Goal: Transaction & Acquisition: Purchase product/service

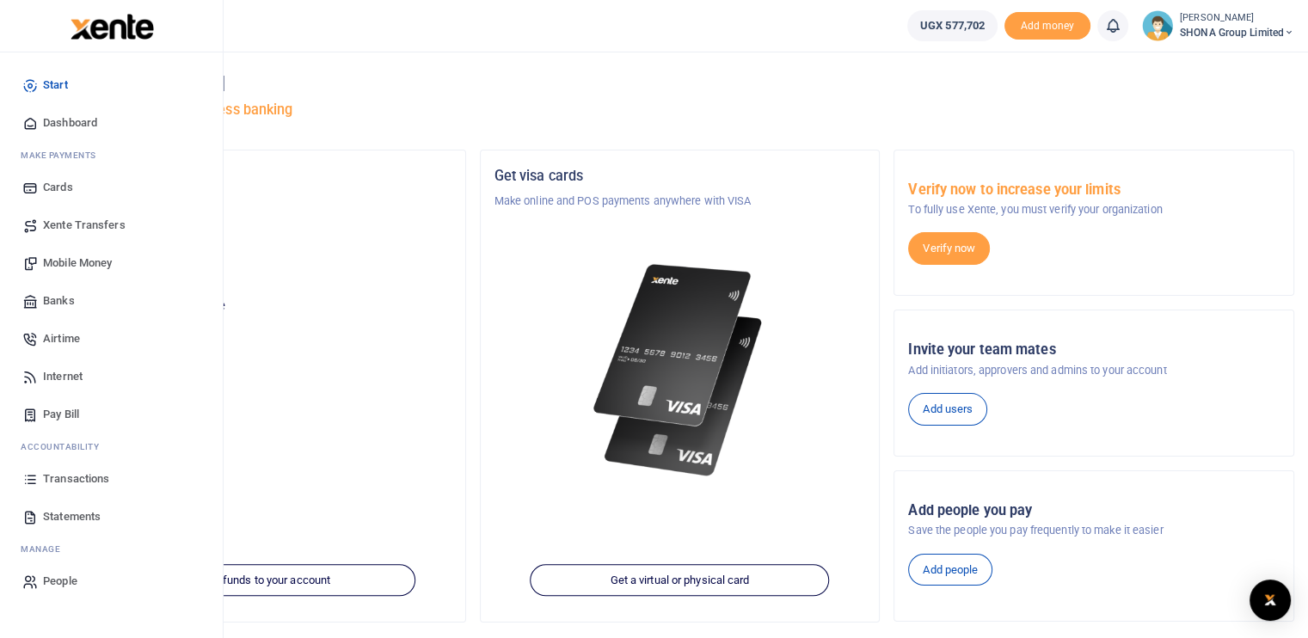
click at [45, 409] on span "Pay Bill" at bounding box center [61, 414] width 36 height 17
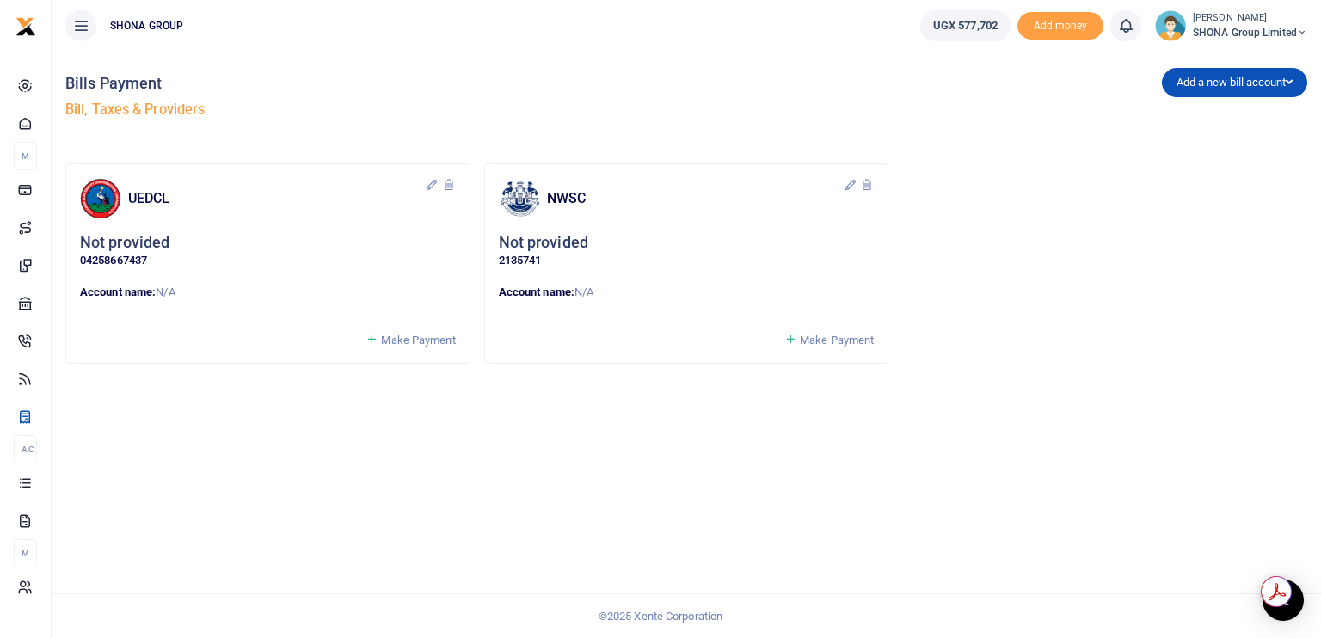
click at [141, 247] on h5 "Not provided" at bounding box center [124, 243] width 89 height 20
click at [563, 243] on h5 "Not provided" at bounding box center [543, 243] width 89 height 20
click at [643, 243] on input "Not provided" at bounding box center [695, 242] width 171 height 29
click at [622, 242] on input "Not provided" at bounding box center [695, 242] width 171 height 29
type input "d"
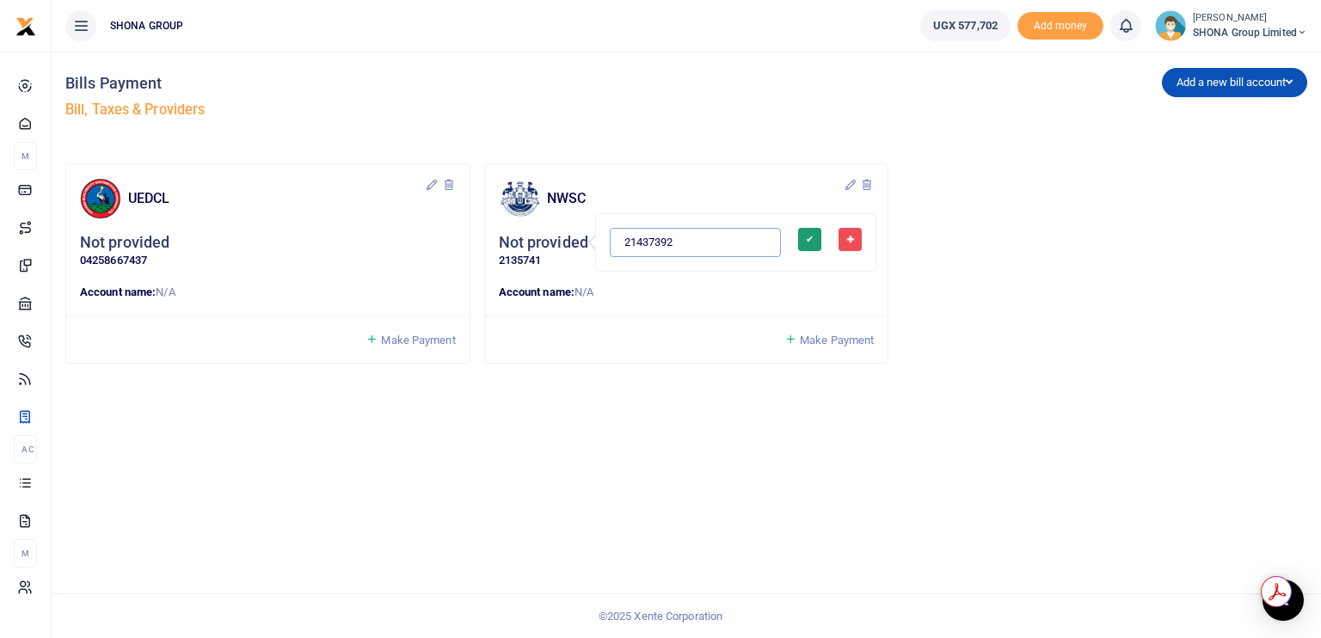
type input "21437392"
click at [798, 239] on button "✔" at bounding box center [809, 239] width 23 height 23
click at [606, 288] on p "Account name: N/A" at bounding box center [687, 293] width 376 height 18
click at [543, 257] on p "2135741" at bounding box center [687, 261] width 376 height 18
click at [538, 261] on p "2135741" at bounding box center [687, 261] width 376 height 18
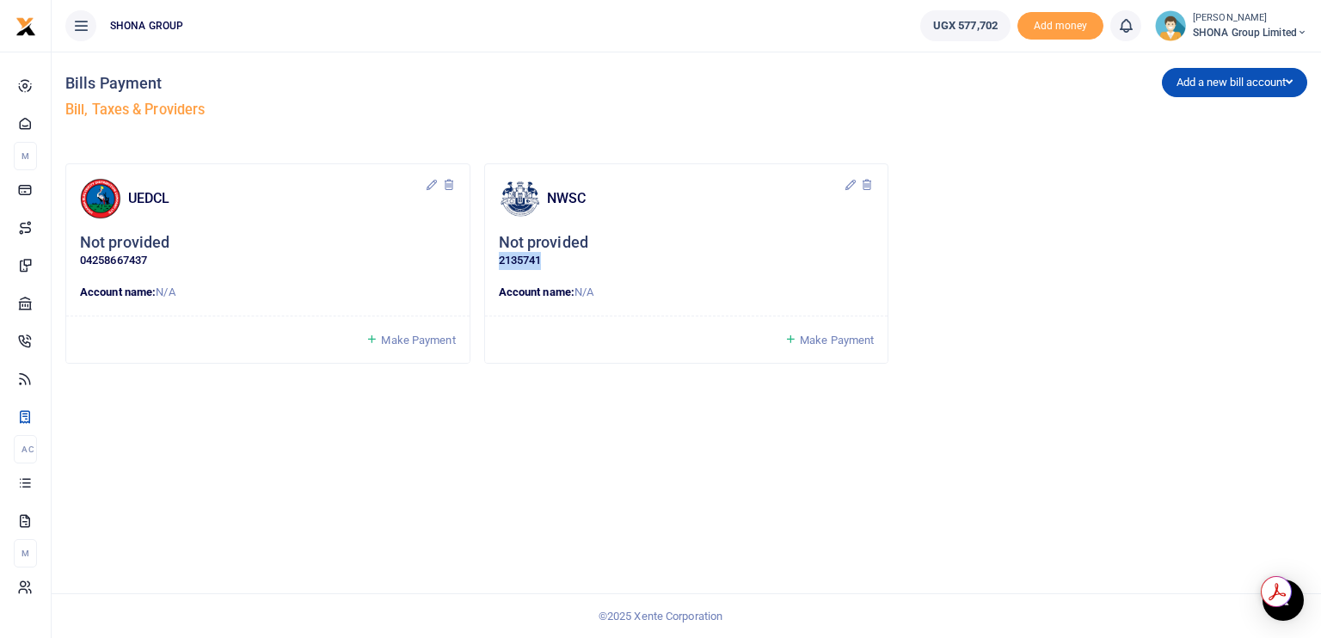
click at [538, 261] on p "2135741" at bounding box center [687, 261] width 376 height 18
click at [691, 255] on p "2135741" at bounding box center [687, 261] width 376 height 18
click at [809, 340] on span "Make Payment" at bounding box center [837, 340] width 74 height 13
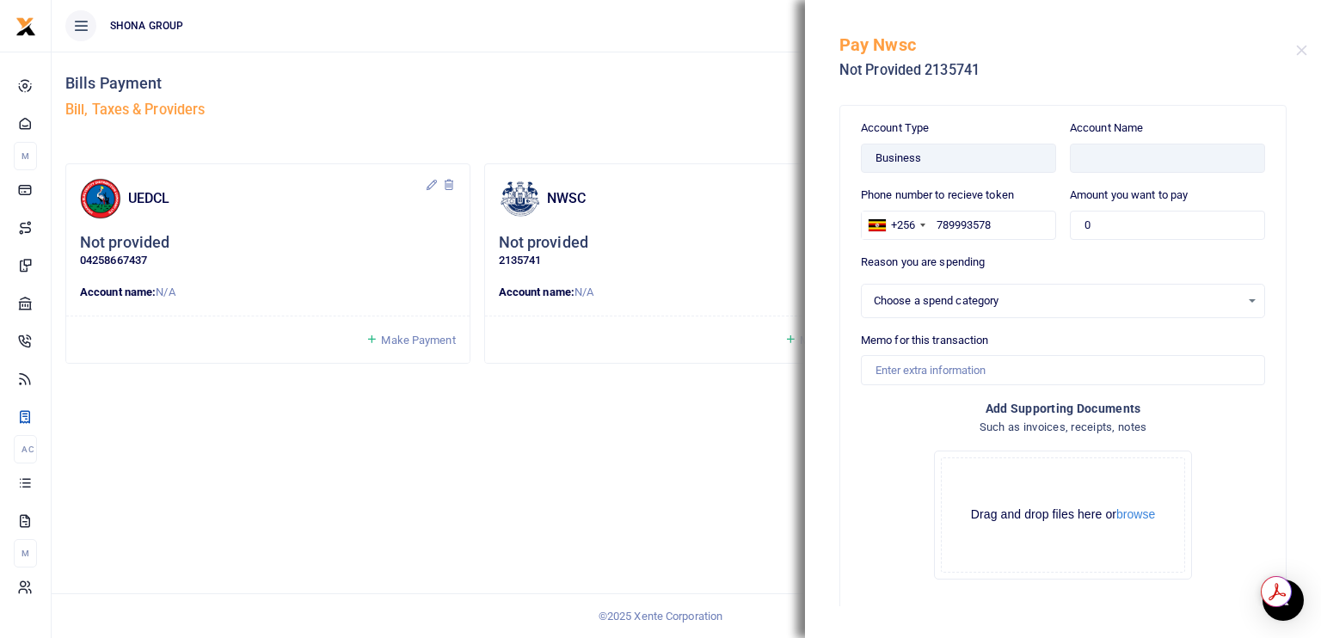
select select
click at [1077, 157] on input "text" at bounding box center [1167, 158] width 195 height 29
click at [1152, 168] on input "text" at bounding box center [1167, 158] width 195 height 29
click at [1136, 167] on input "text" at bounding box center [1167, 158] width 195 height 29
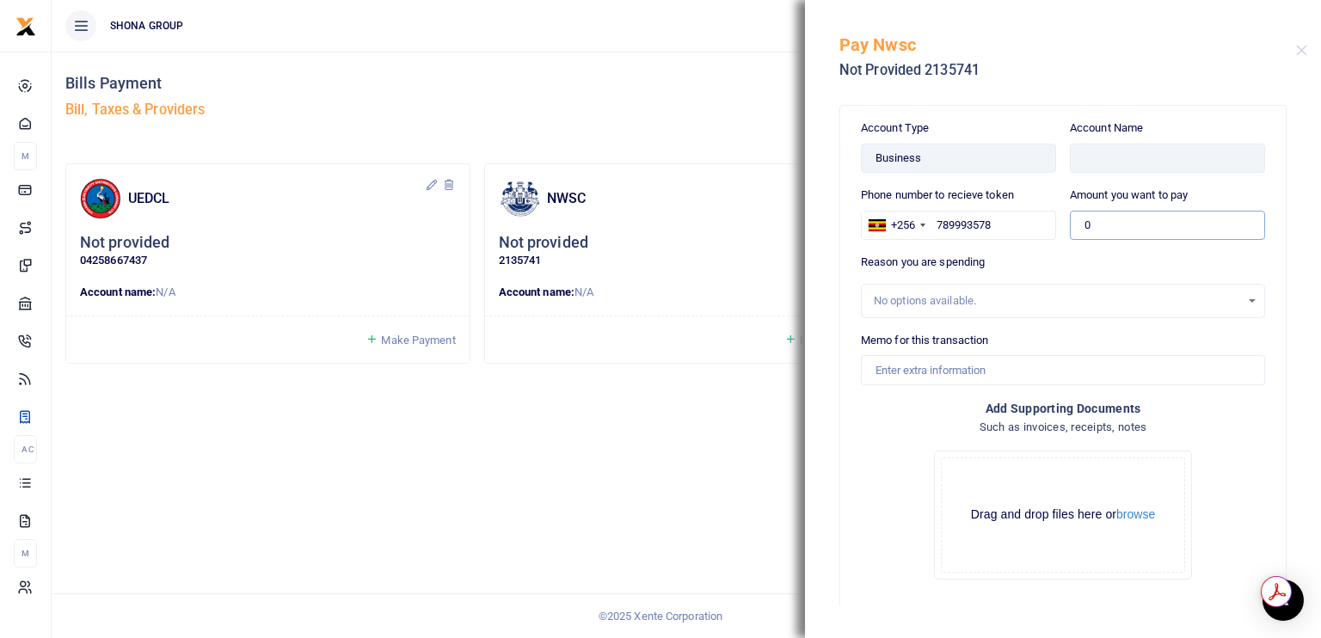
click at [1102, 225] on input "0" at bounding box center [1167, 225] width 195 height 29
click at [932, 226] on input "789993578" at bounding box center [958, 225] width 195 height 29
click at [884, 315] on div "No options available." at bounding box center [1063, 301] width 404 height 34
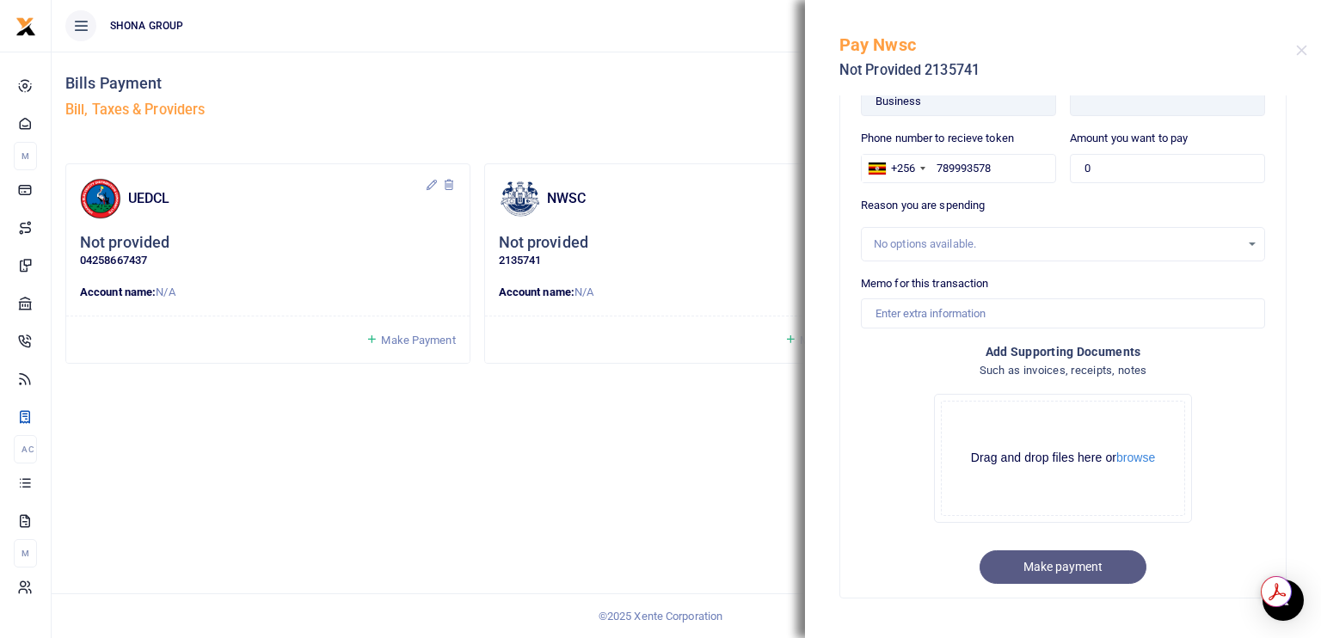
scroll to position [74, 0]
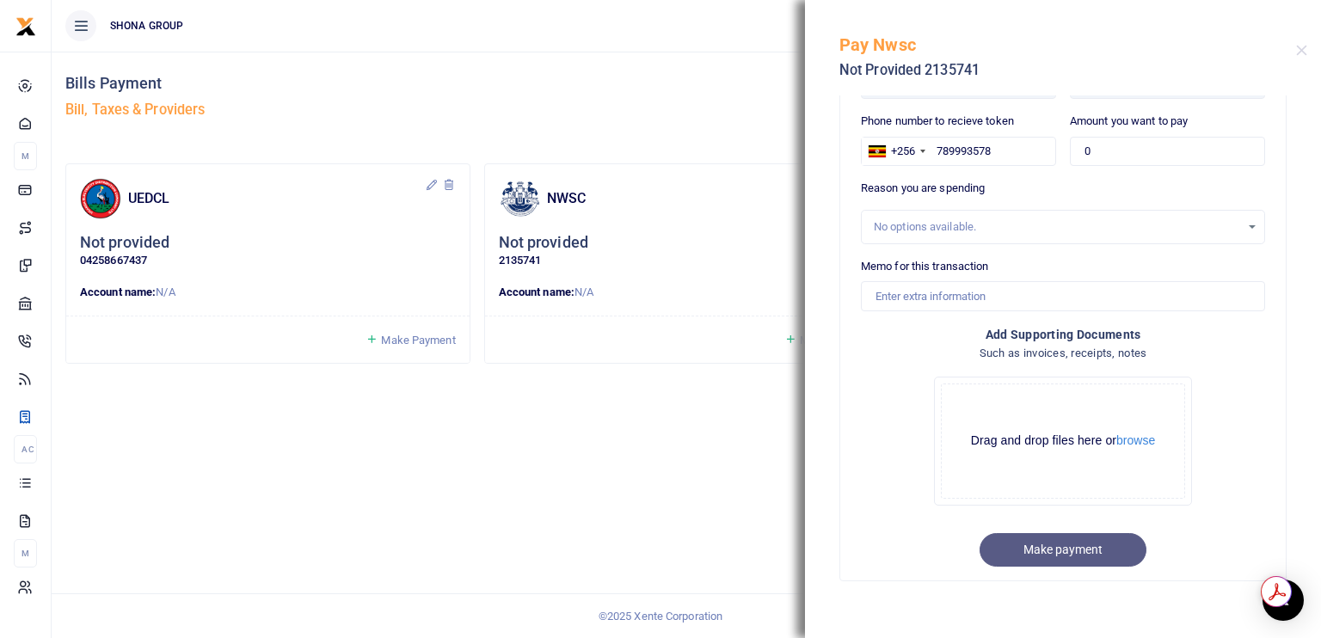
click at [900, 180] on label "Reason you are spending" at bounding box center [923, 188] width 124 height 17
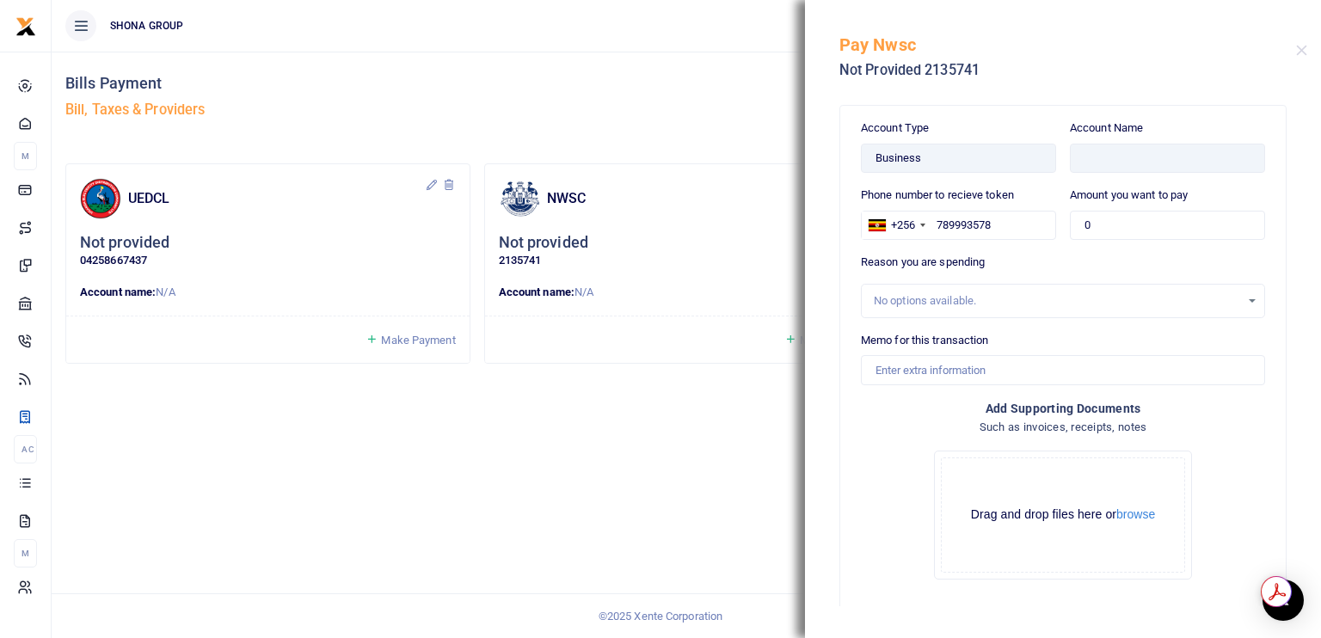
click at [559, 247] on h5 "Not provided" at bounding box center [543, 243] width 89 height 20
click at [842, 237] on div "✖" at bounding box center [849, 238] width 15 height 15
click at [1304, 48] on button "Close" at bounding box center [1301, 50] width 11 height 11
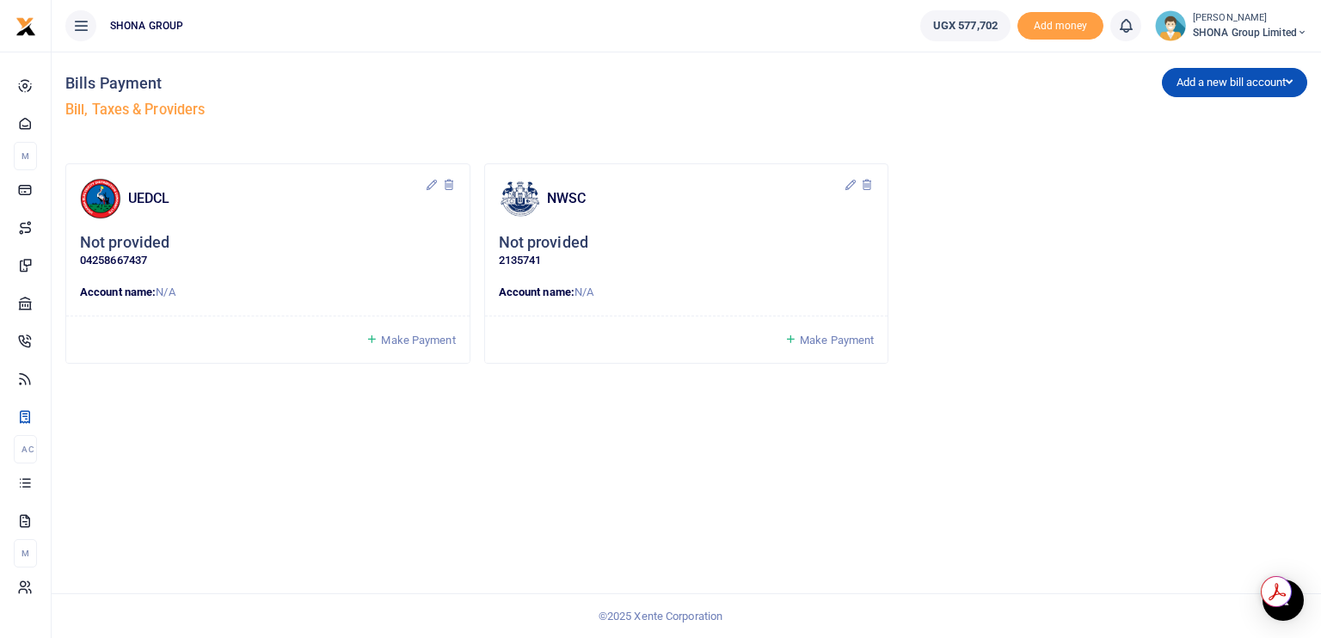
click at [600, 243] on div "Not provided 2135741" at bounding box center [687, 251] width 376 height 37
click at [545, 245] on h5 "Not provided" at bounding box center [543, 243] width 89 height 20
click at [839, 242] on button "✖" at bounding box center [850, 239] width 23 height 23
click at [650, 252] on p "2135741" at bounding box center [687, 261] width 376 height 18
click at [867, 185] on icon at bounding box center [867, 185] width 14 height 14
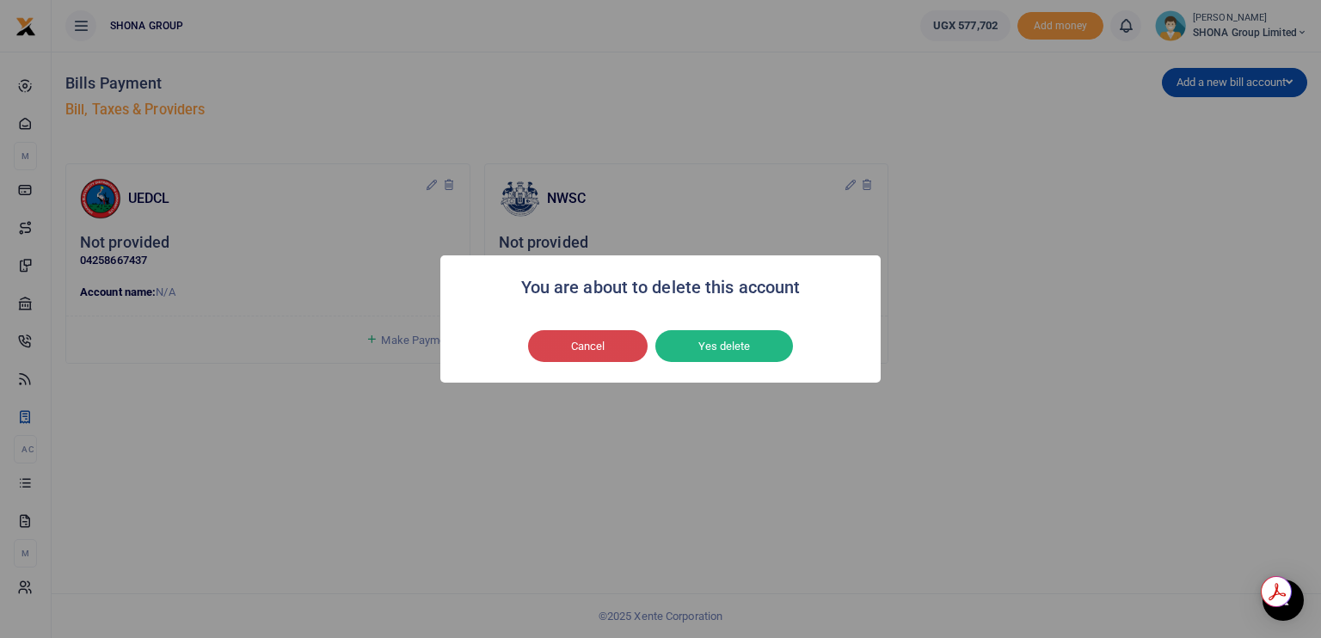
click at [612, 350] on button "Cancel" at bounding box center [588, 346] width 120 height 33
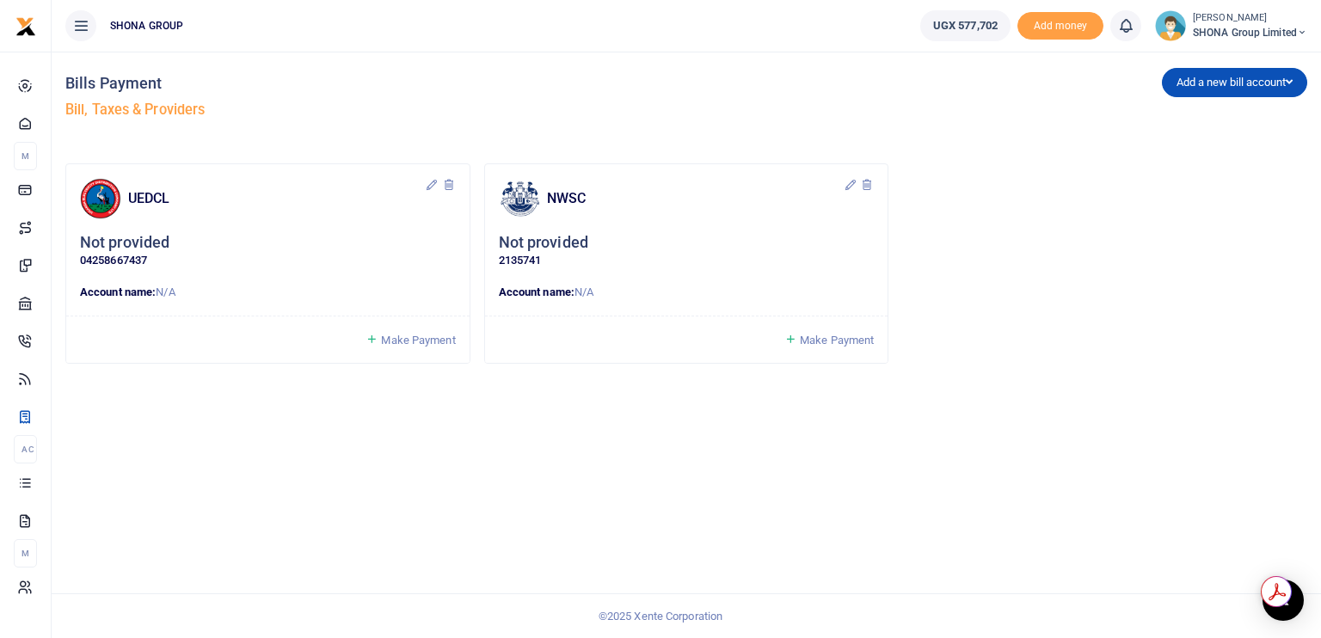
click at [527, 245] on h5 "Not provided" at bounding box center [543, 243] width 89 height 20
click at [809, 342] on span "Make Payment" at bounding box center [837, 340] width 74 height 13
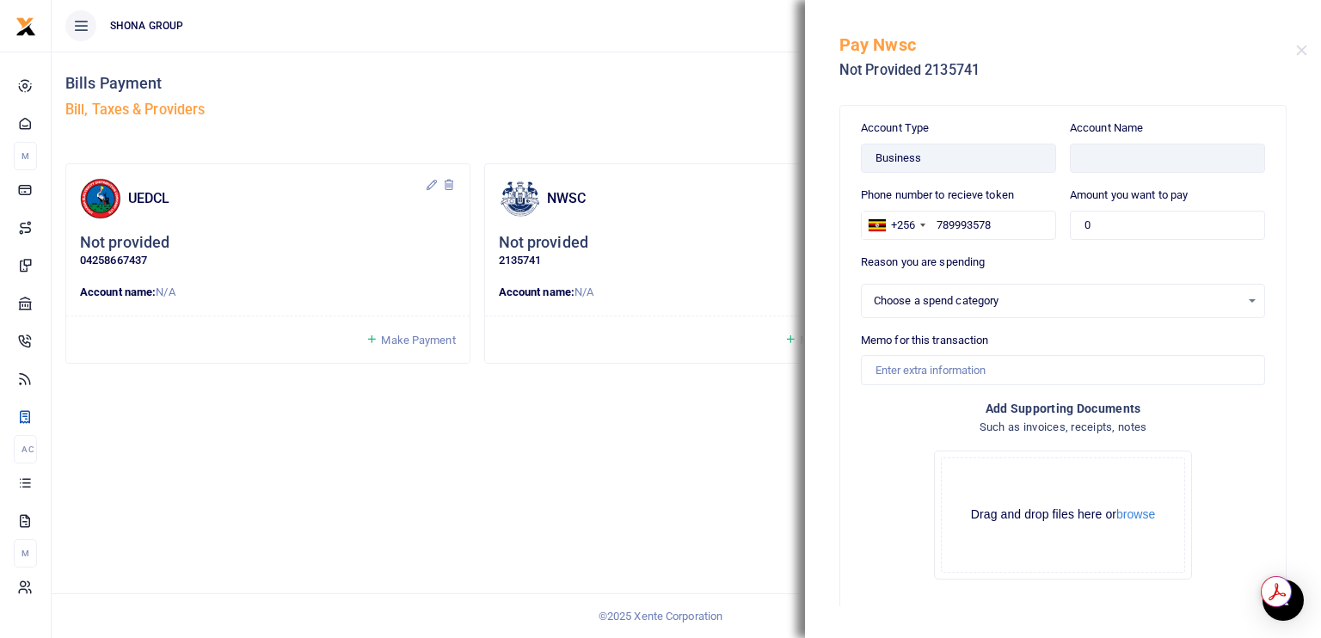
select select
click at [1092, 161] on input "text" at bounding box center [1167, 158] width 195 height 29
click at [1299, 50] on button "Close" at bounding box center [1301, 50] width 11 height 11
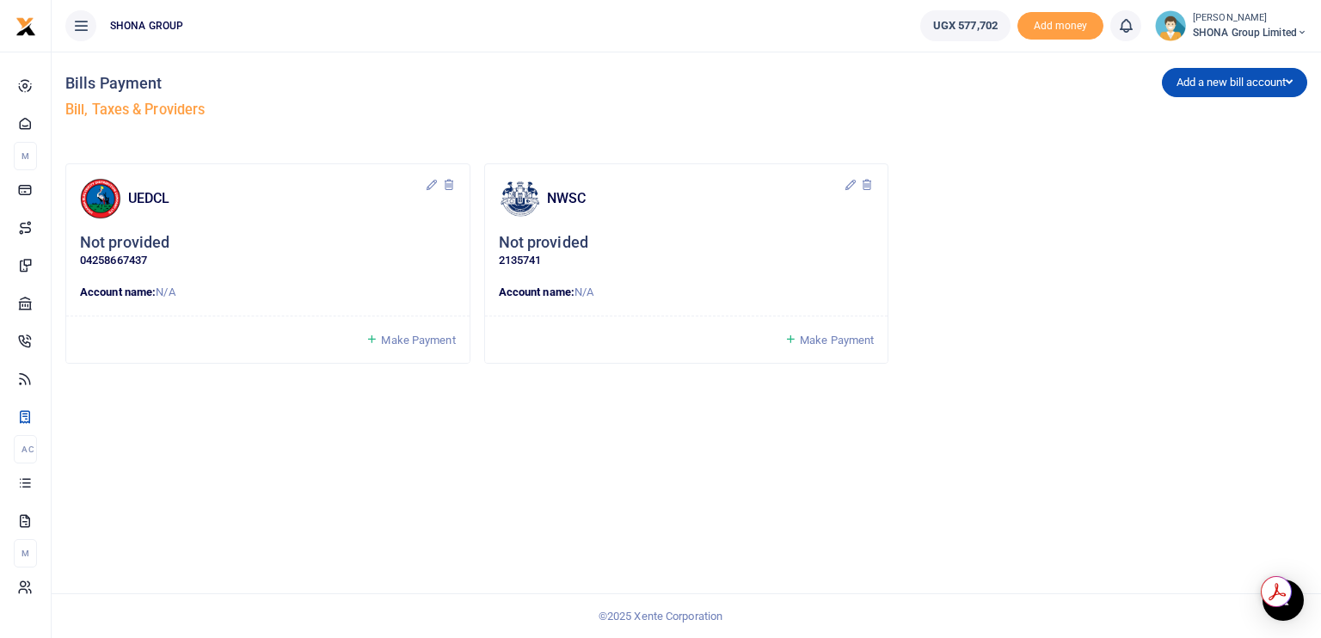
click at [670, 480] on div "Bills Payment Bill, Taxes & Providers Add a new bill account UEDCL NWSC URA KCC…" at bounding box center [687, 345] width 1270 height 587
click at [1193, 91] on button "Add a new bill account" at bounding box center [1234, 82] width 145 height 29
click at [1188, 139] on link "NWSC" at bounding box center [1231, 143] width 136 height 24
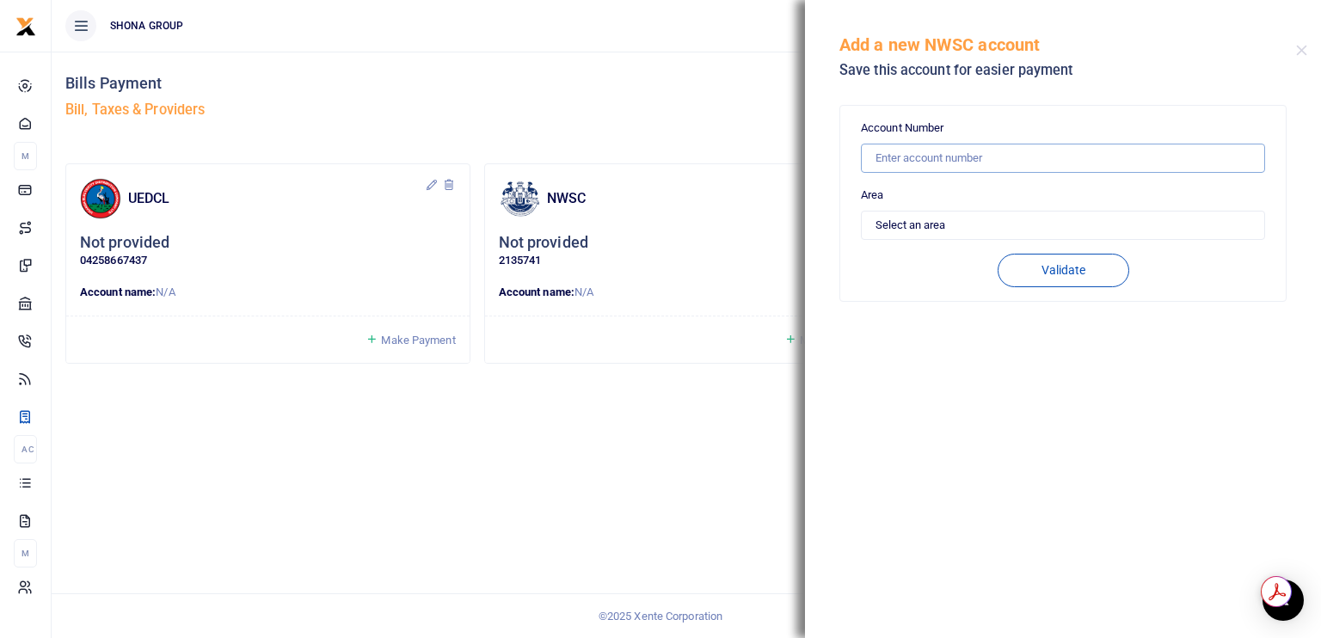
click at [922, 151] on input "text" at bounding box center [1063, 158] width 404 height 29
type input "21437392"
click at [945, 222] on select "Select an area Kampala Iganga Jinja Lugazi Others" at bounding box center [1063, 225] width 404 height 29
select select "KAMPALA"
click at [861, 211] on select "Select an area Kampala Iganga Jinja Lugazi Others" at bounding box center [1063, 225] width 404 height 29
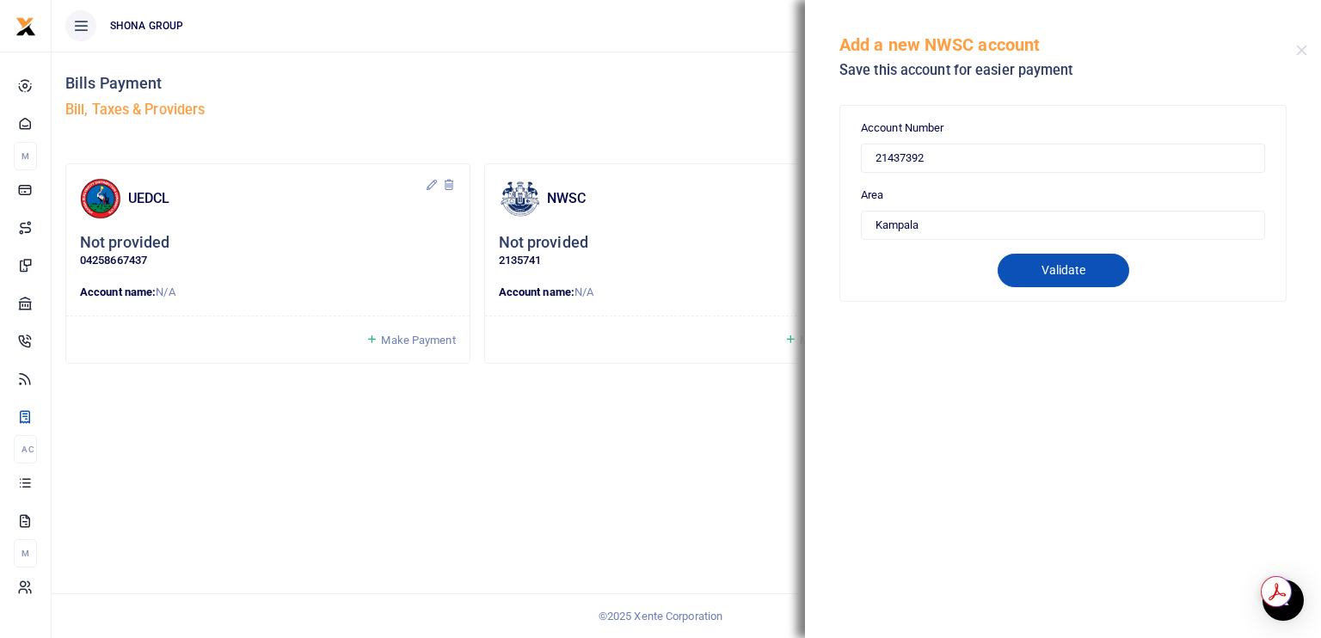
click at [1041, 274] on button "Validate" at bounding box center [1064, 271] width 132 height 34
drag, startPoint x: 933, startPoint y: 161, endPoint x: 860, endPoint y: 157, distance: 73.2
click at [860, 157] on div "Account Number 21437392 Area Select an area Kampala Iganga Jinja Lugazi Others …" at bounding box center [1063, 203] width 446 height 195
type input "21437392"
click at [963, 231] on select "Select an area Kampala Iganga Jinja Lugazi Others" at bounding box center [1063, 225] width 404 height 29
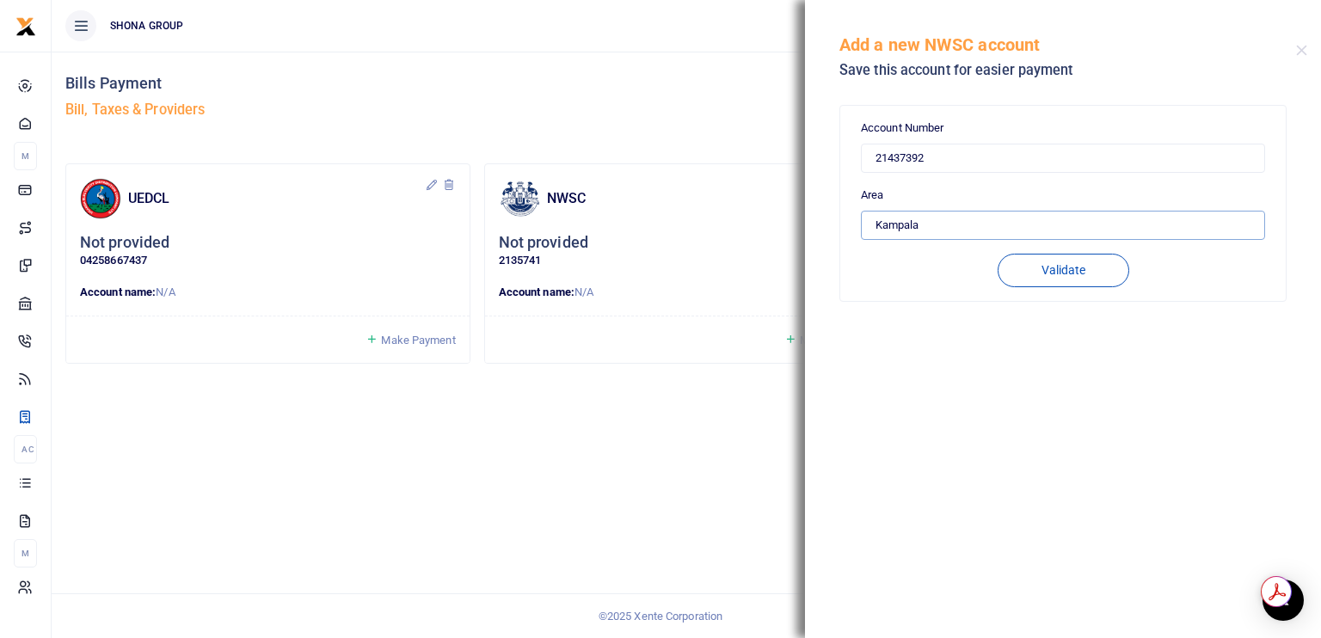
click at [861, 211] on select "Select an area Kampala Iganga Jinja Lugazi Others" at bounding box center [1063, 225] width 404 height 29
click at [919, 221] on select "Select an area Kampala Iganga Jinja Lugazi Others" at bounding box center [1063, 225] width 404 height 29
select select "KAMPALA"
click at [861, 211] on select "Select an area Kampala Iganga Jinja Lugazi Others" at bounding box center [1063, 225] width 404 height 29
click at [1084, 278] on button "Validate" at bounding box center [1064, 271] width 132 height 34
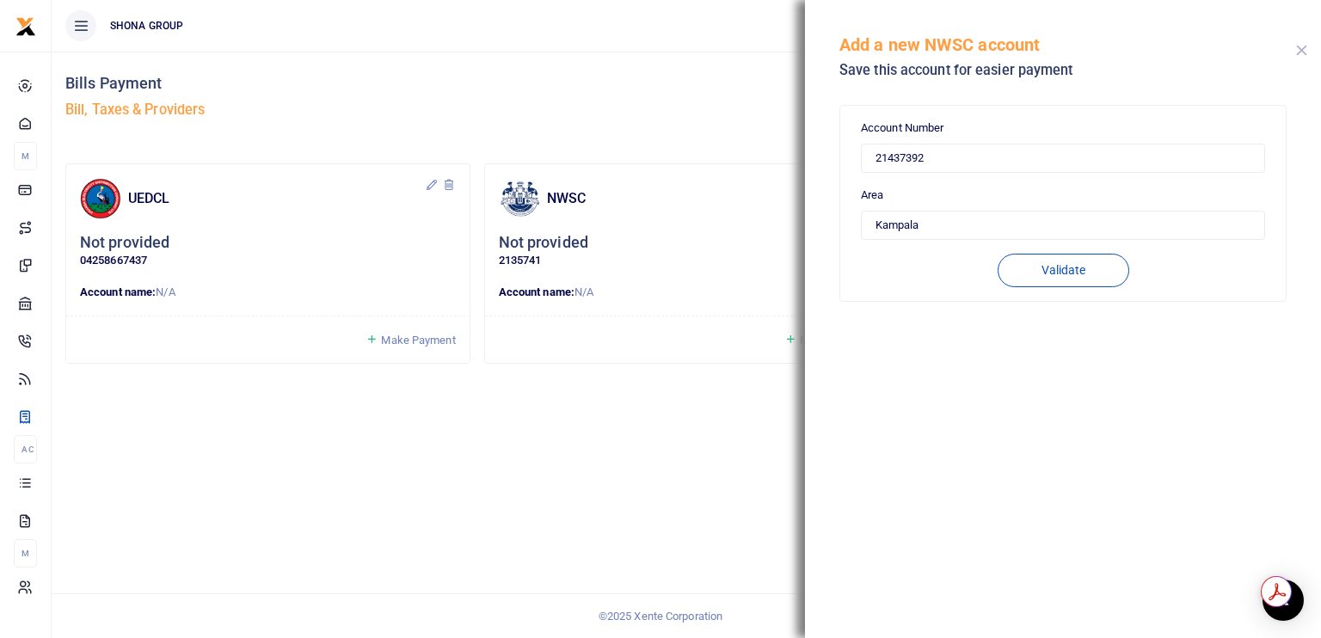
click at [1307, 46] on button "Close" at bounding box center [1301, 50] width 11 height 11
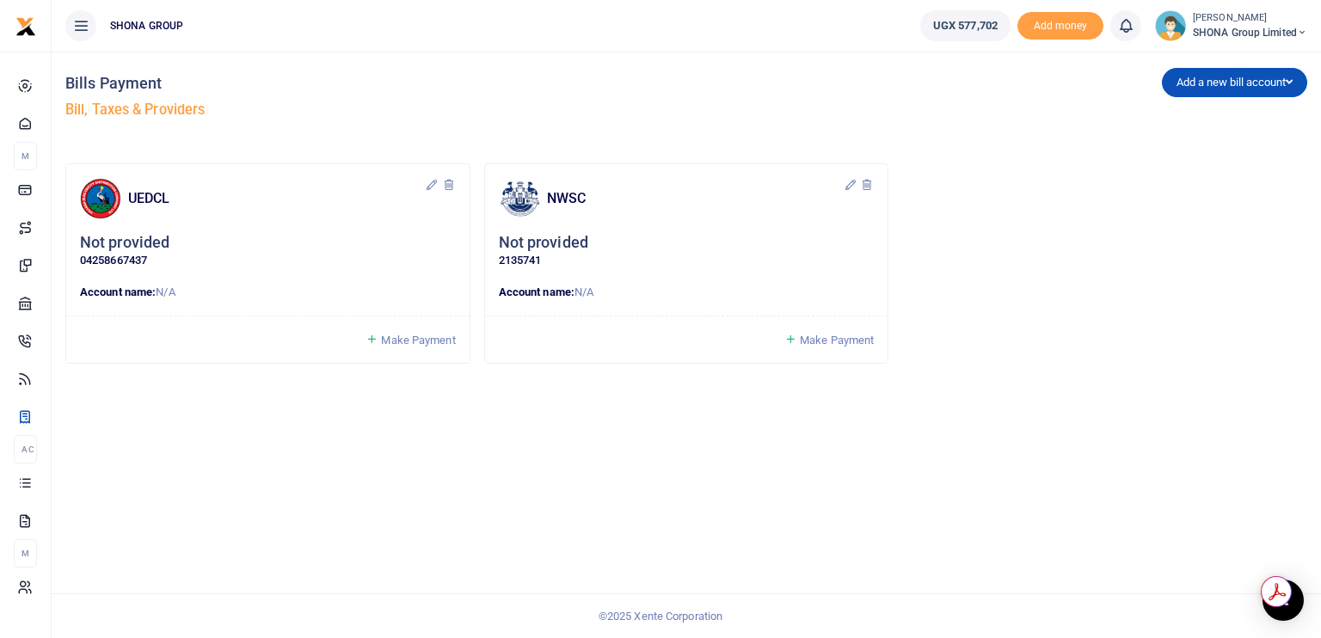
click at [178, 225] on div "UEDCL Not provided 04258667437 Account name: N/A" at bounding box center [267, 239] width 403 height 151
click at [1198, 83] on button "Add a new bill account" at bounding box center [1234, 82] width 145 height 29
click at [1187, 138] on link "NWSC" at bounding box center [1231, 143] width 136 height 24
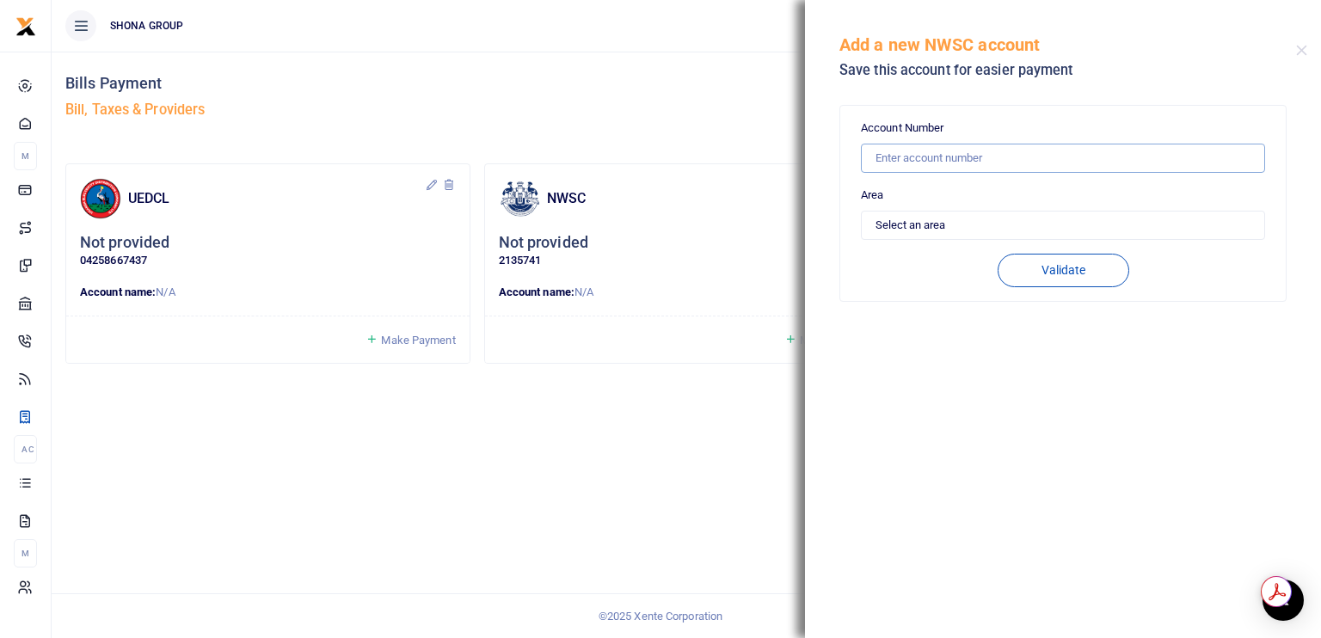
click at [1003, 156] on input "text" at bounding box center [1063, 158] width 404 height 29
type input "21437392"
click at [939, 221] on select "Select an area Kampala Iganga Jinja Lugazi Others" at bounding box center [1063, 225] width 404 height 29
select select "OTHERS"
click at [861, 211] on select "Select an area Kampala Iganga Jinja Lugazi Others" at bounding box center [1063, 225] width 404 height 29
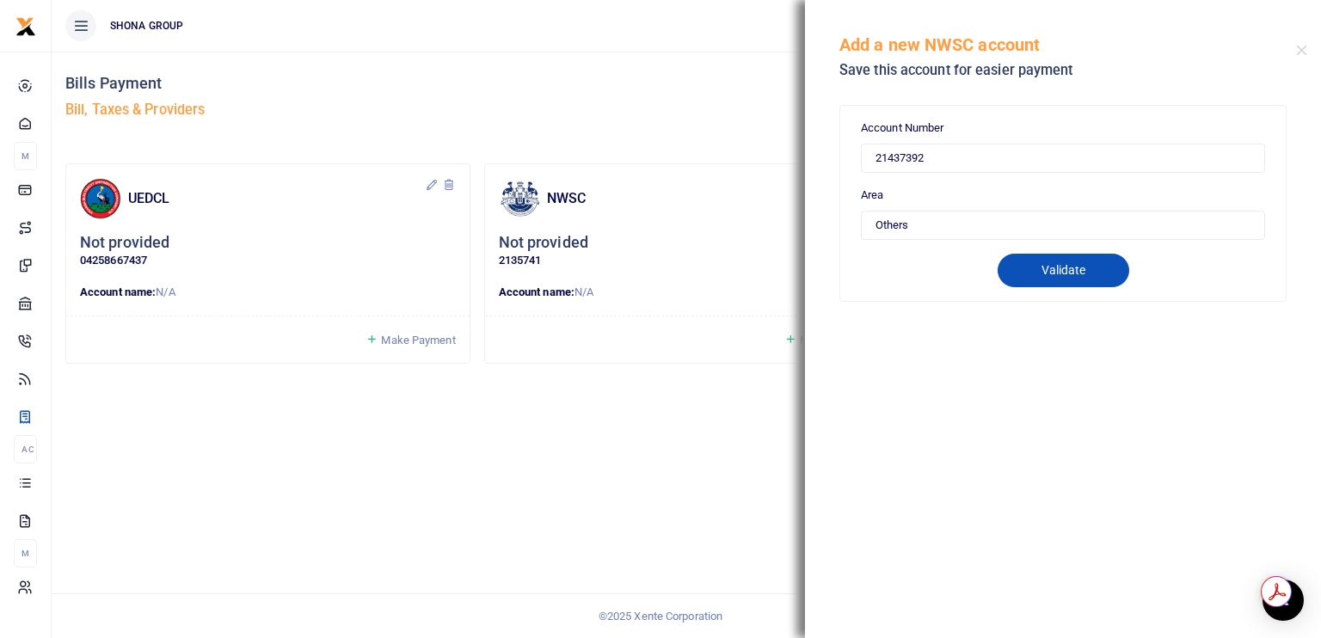
click at [1059, 271] on button "Validate" at bounding box center [1064, 271] width 132 height 34
click at [1294, 51] on h5 "Add a new NWSC account" at bounding box center [1068, 44] width 457 height 21
click at [1301, 58] on div "Add a new NWSC account Save this account for easier payment" at bounding box center [1063, 47] width 516 height 95
click at [1301, 48] on button "Close" at bounding box center [1301, 50] width 11 height 11
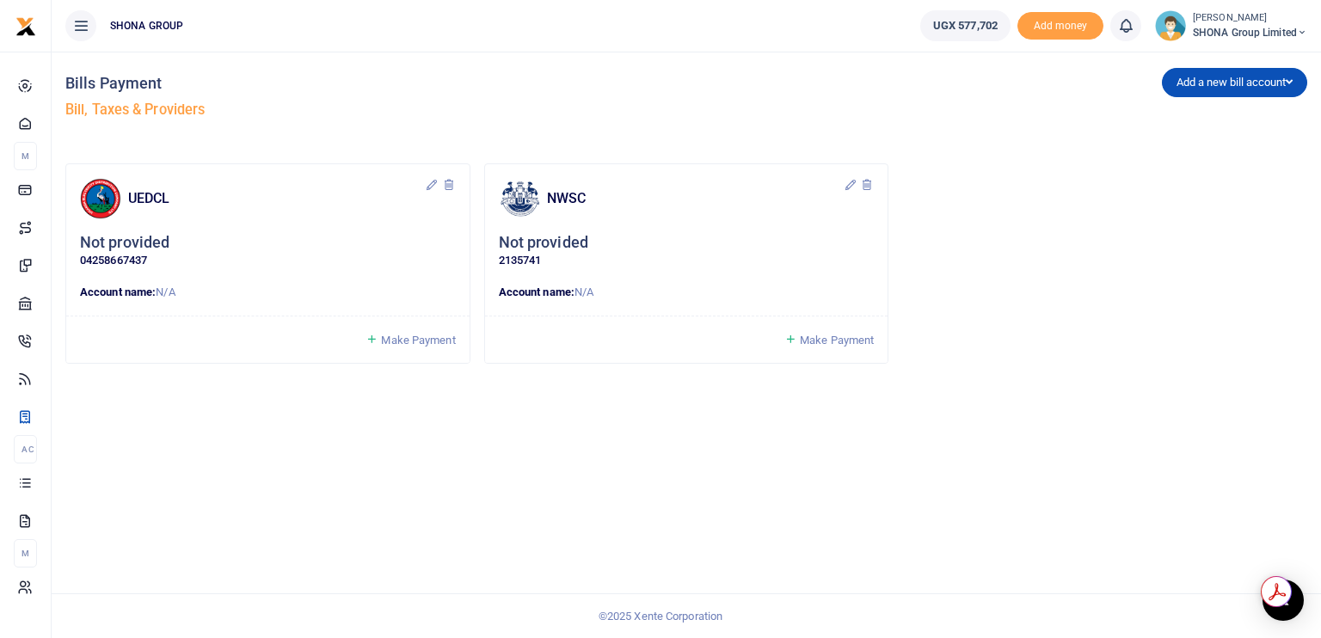
click at [789, 339] on icon at bounding box center [791, 339] width 13 height 15
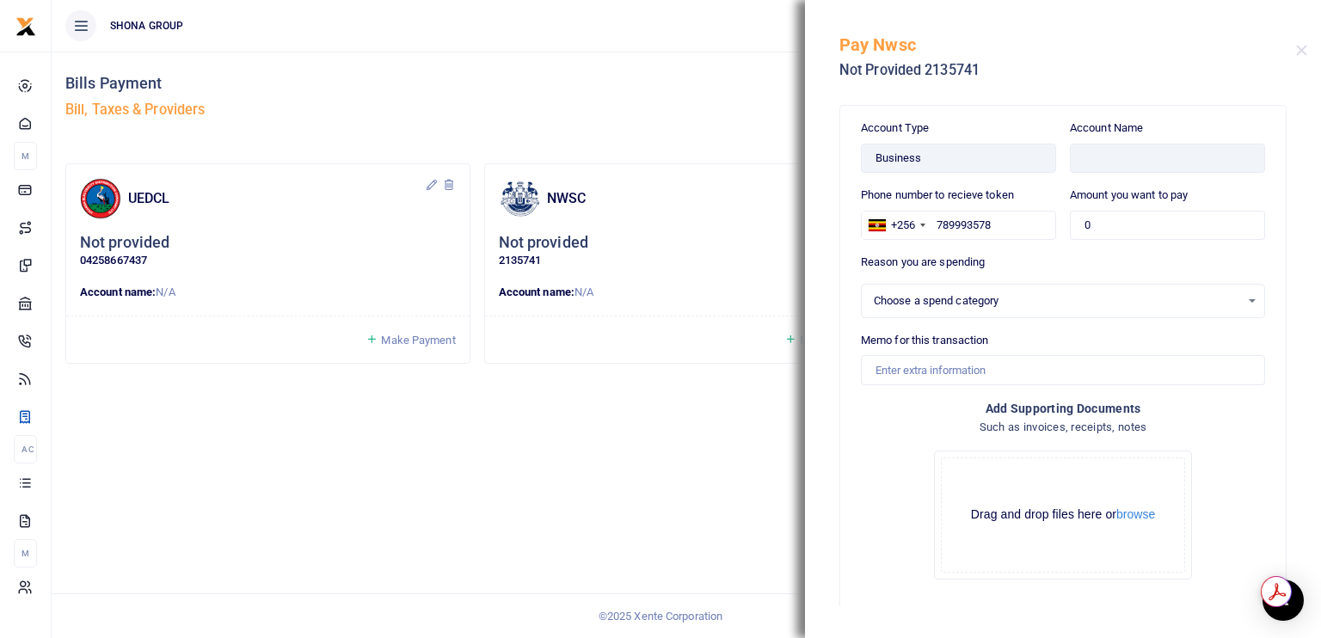
select select
click at [1297, 56] on div "Pay Nwsc Not Provided 2135741" at bounding box center [1063, 47] width 516 height 95
drag, startPoint x: 1297, startPoint y: 56, endPoint x: 1311, endPoint y: 46, distance: 16.7
click at [1311, 46] on div "Pay Nwsc Not Provided 2135741" at bounding box center [1063, 47] width 516 height 95
click at [1307, 46] on div "Pay Nwsc Not Provided 2135741" at bounding box center [1063, 47] width 516 height 95
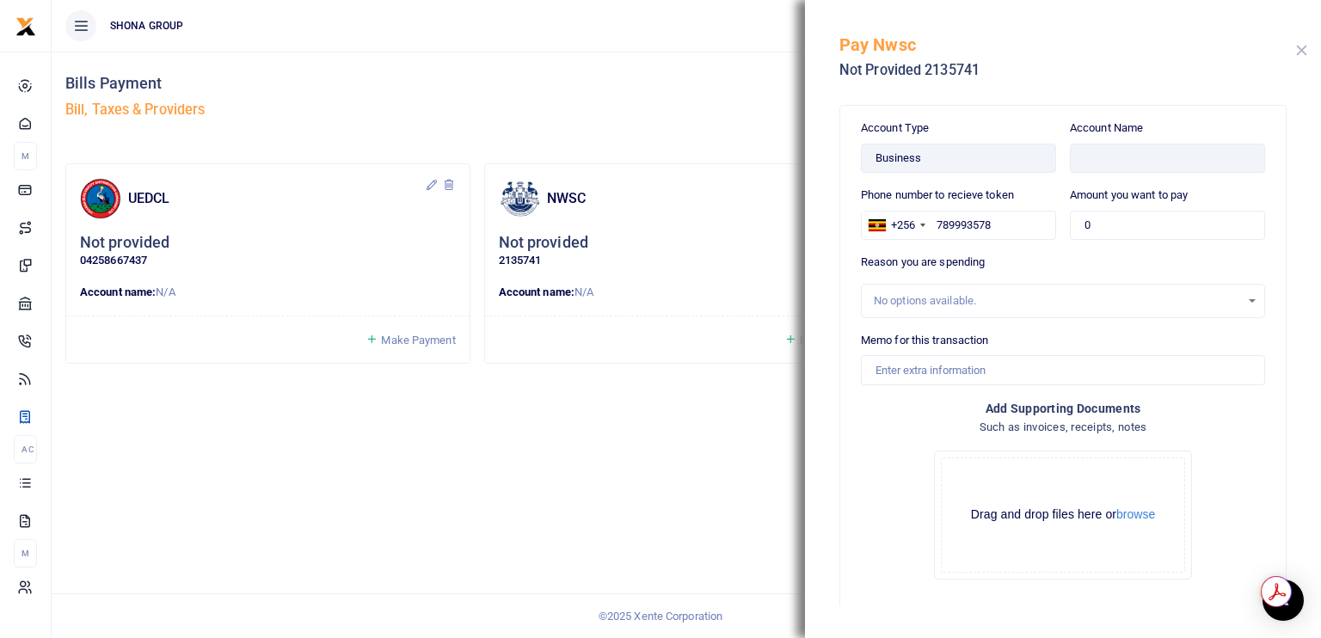
click at [1305, 46] on button "Close" at bounding box center [1301, 50] width 11 height 11
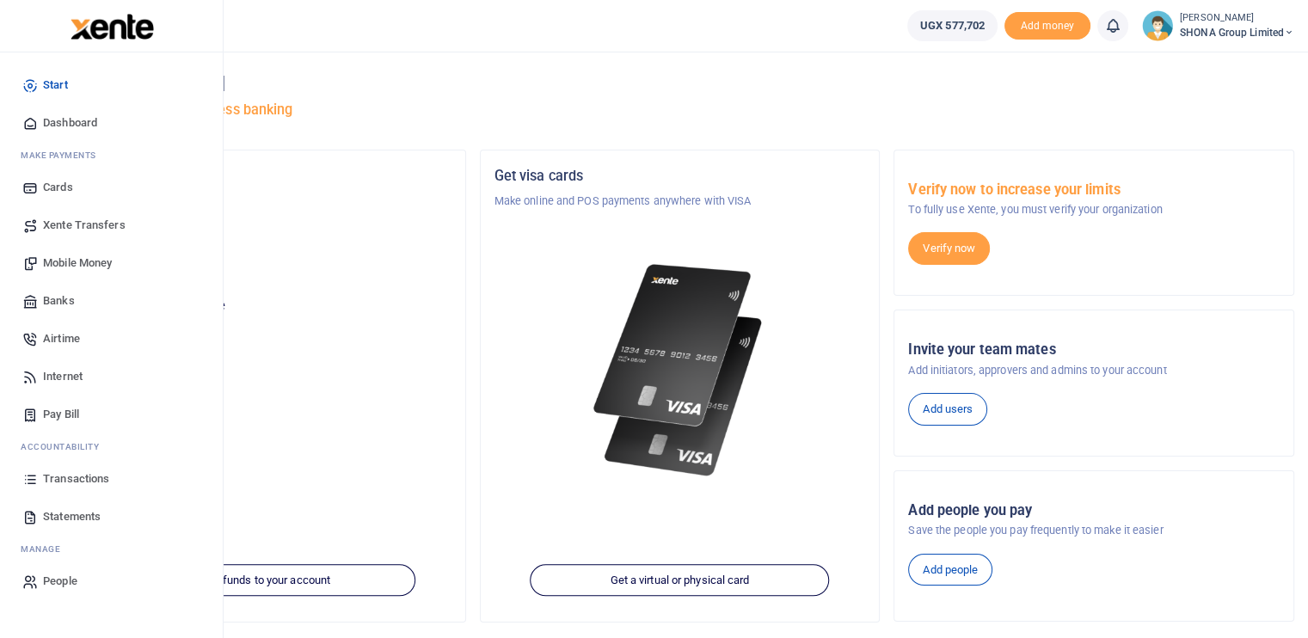
click at [77, 267] on span "Mobile Money" at bounding box center [77, 263] width 69 height 17
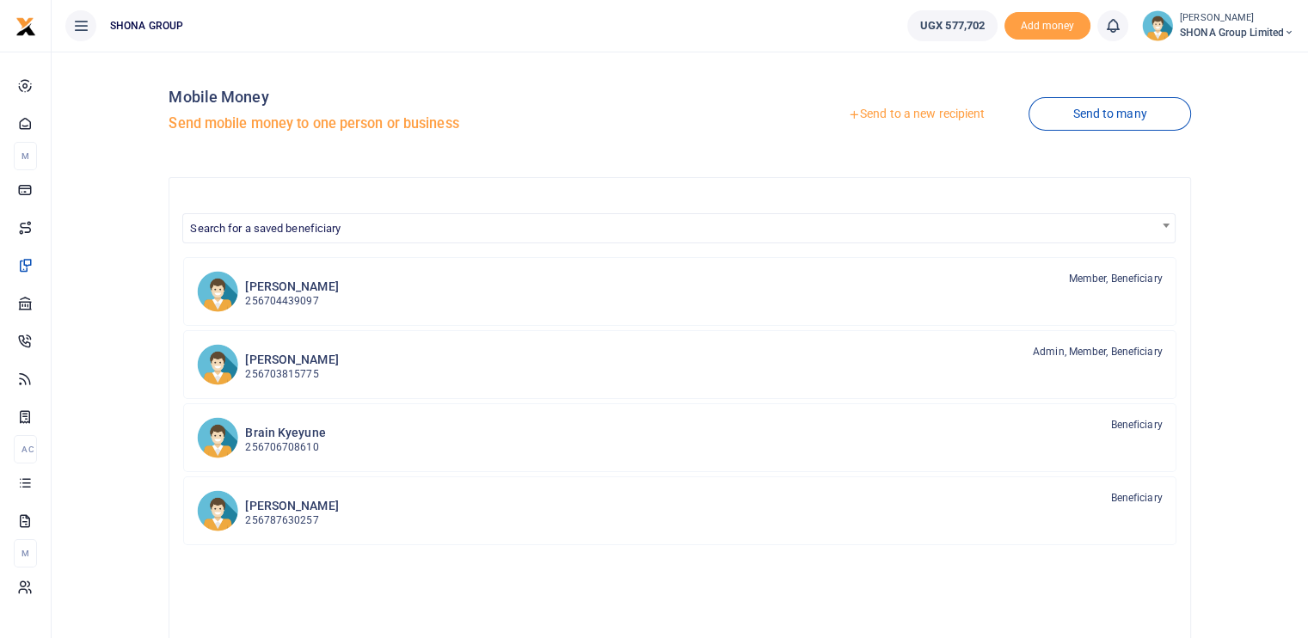
click at [975, 112] on link "Send to a new recipient" at bounding box center [916, 114] width 225 height 31
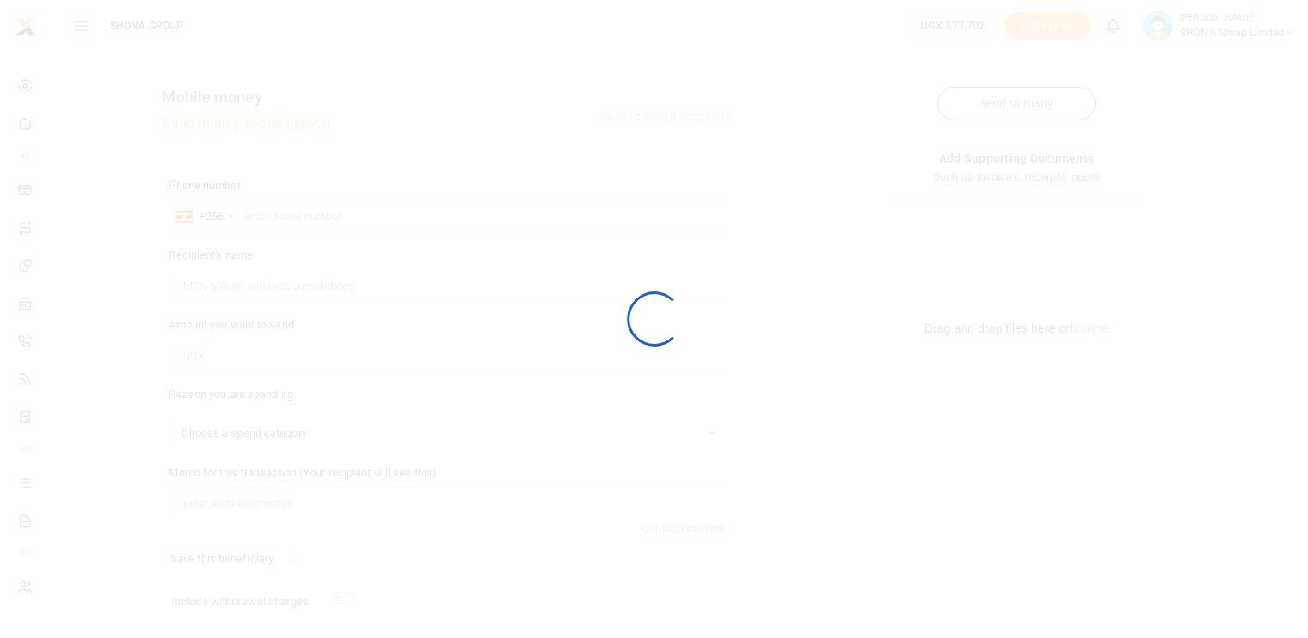
select select
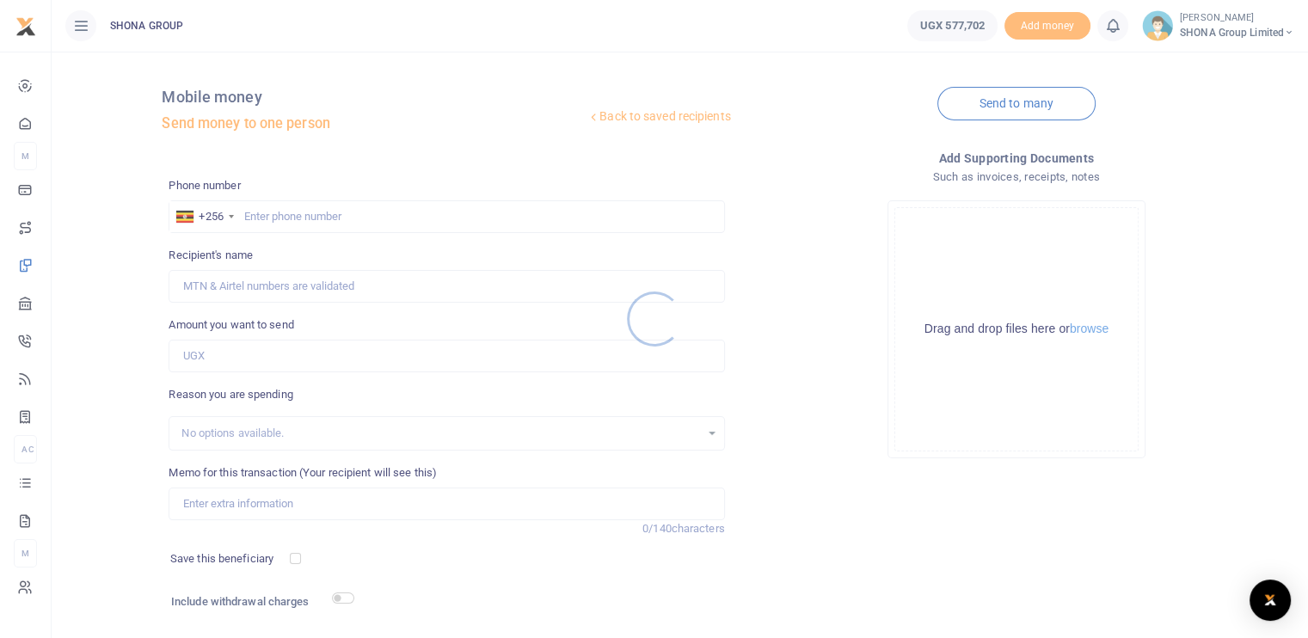
click at [310, 219] on div at bounding box center [654, 319] width 1308 height 638
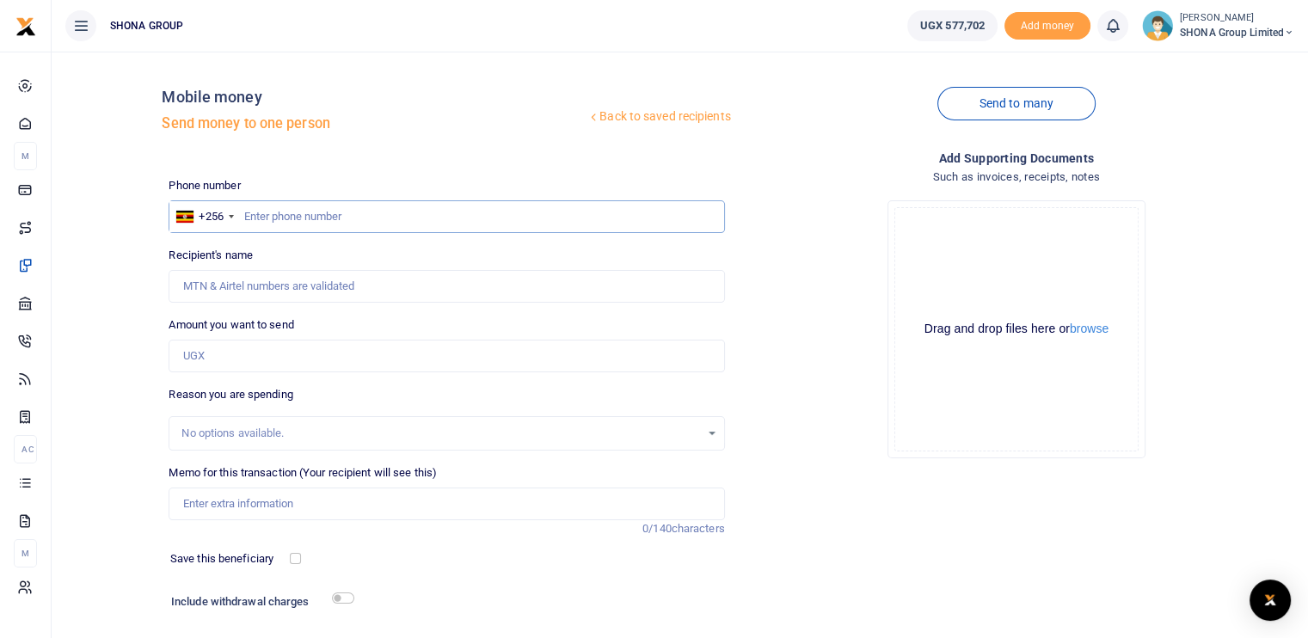
click at [309, 215] on input "text" at bounding box center [447, 216] width 556 height 33
paste input "0754 221049"
click at [317, 322] on div "Amount you want to send Amount is required." at bounding box center [447, 345] width 556 height 56
click at [246, 218] on input "0754 221049" at bounding box center [447, 216] width 556 height 33
click at [320, 218] on input "0754 221049" at bounding box center [447, 216] width 556 height 33
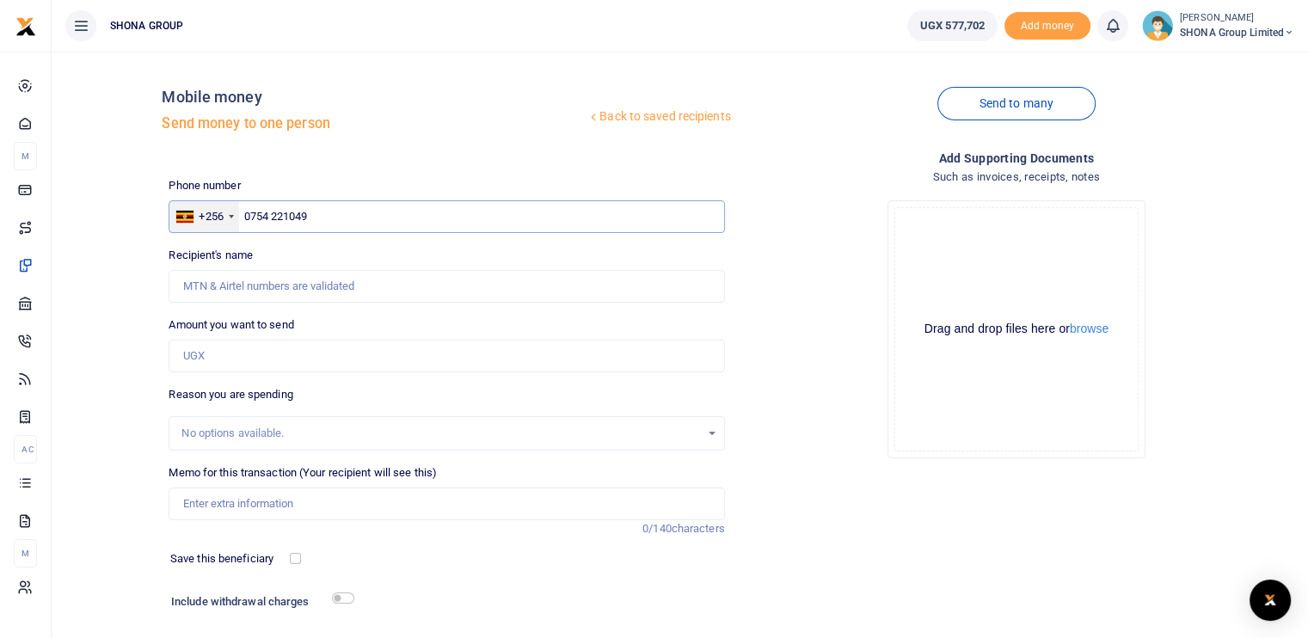
drag, startPoint x: 225, startPoint y: 211, endPoint x: 200, endPoint y: 209, distance: 25.9
click at [200, 209] on div "+256 Uganda +256 0754 221049" at bounding box center [447, 216] width 556 height 33
click at [317, 212] on input "0754 221049" at bounding box center [447, 216] width 556 height 33
type input "0"
type input "0754221049"
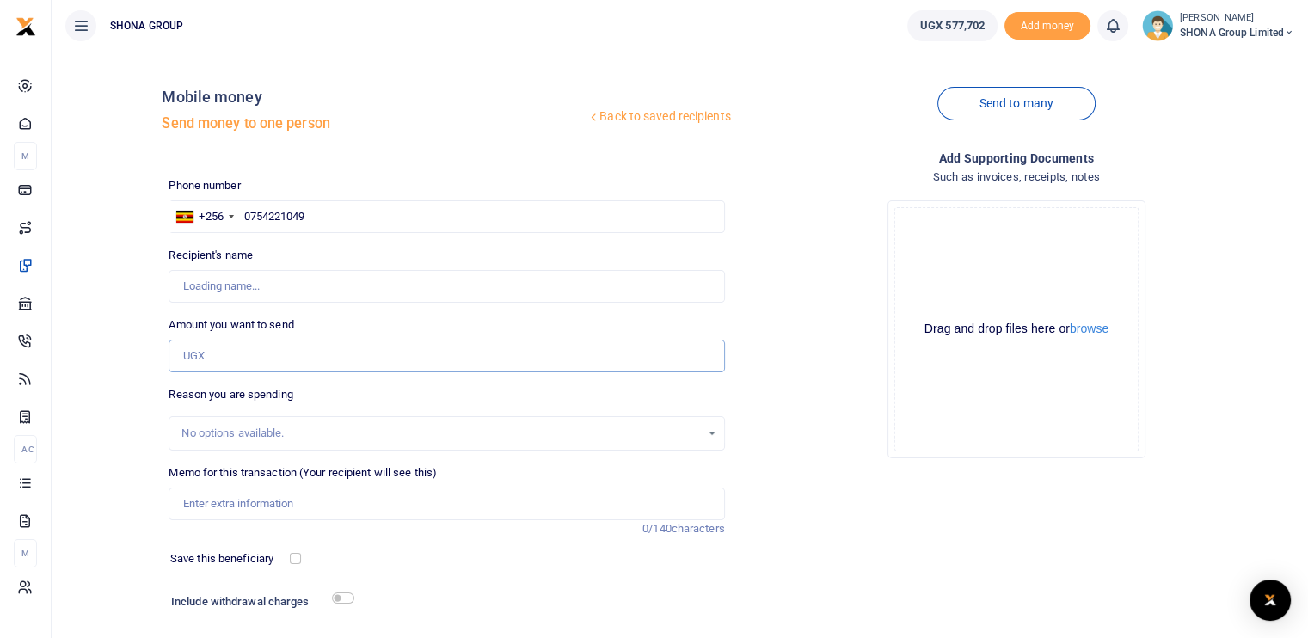
click at [351, 356] on input "Amount you want to send" at bounding box center [447, 356] width 556 height 33
type input "150,000"
click at [563, 422] on div "No options available." at bounding box center [447, 433] width 556 height 34
click at [246, 508] on input "Memo for this transaction (Your recipient will see this)" at bounding box center [447, 504] width 556 height 33
type input "[PERSON_NAME] [PERSON_NAME]"
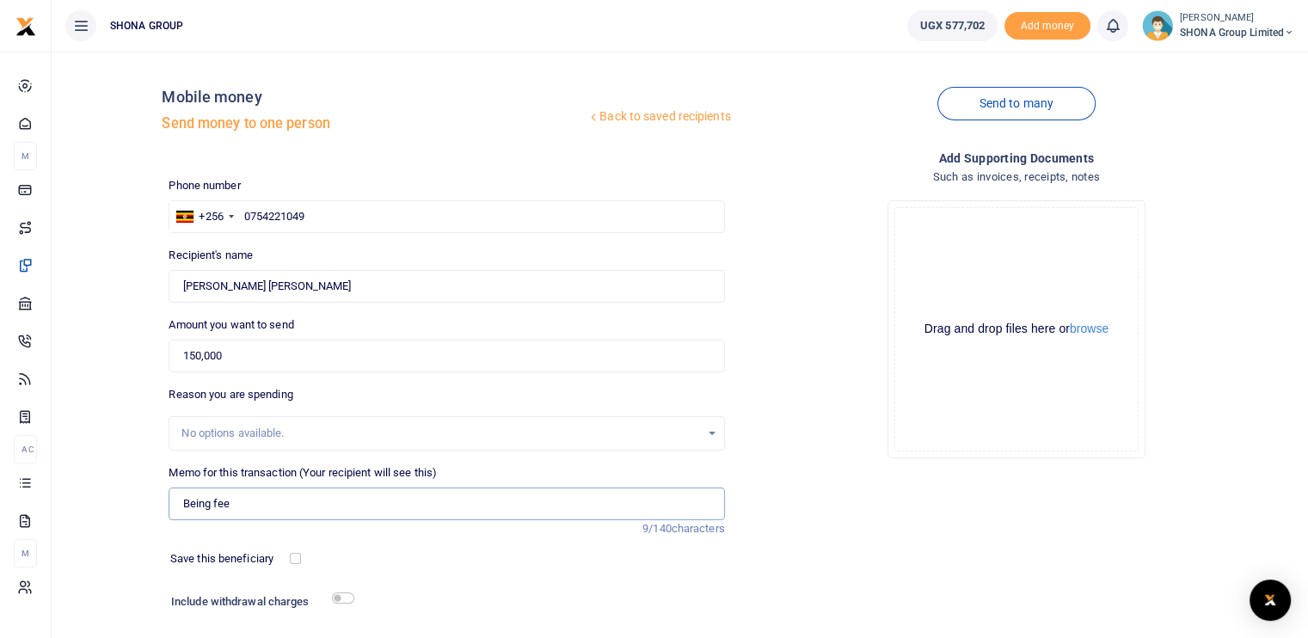
type input "Being fee"
drag, startPoint x: 271, startPoint y: 285, endPoint x: 130, endPoint y: 250, distance: 145.2
click at [130, 250] on div "Back to saved recipients Mobile money Send money to one person Send to many Pho…" at bounding box center [679, 375] width 1243 height 621
click at [1185, 436] on div "Drop your files here Drag and drop files here or browse Powered by Uppy" at bounding box center [1017, 330] width 556 height 286
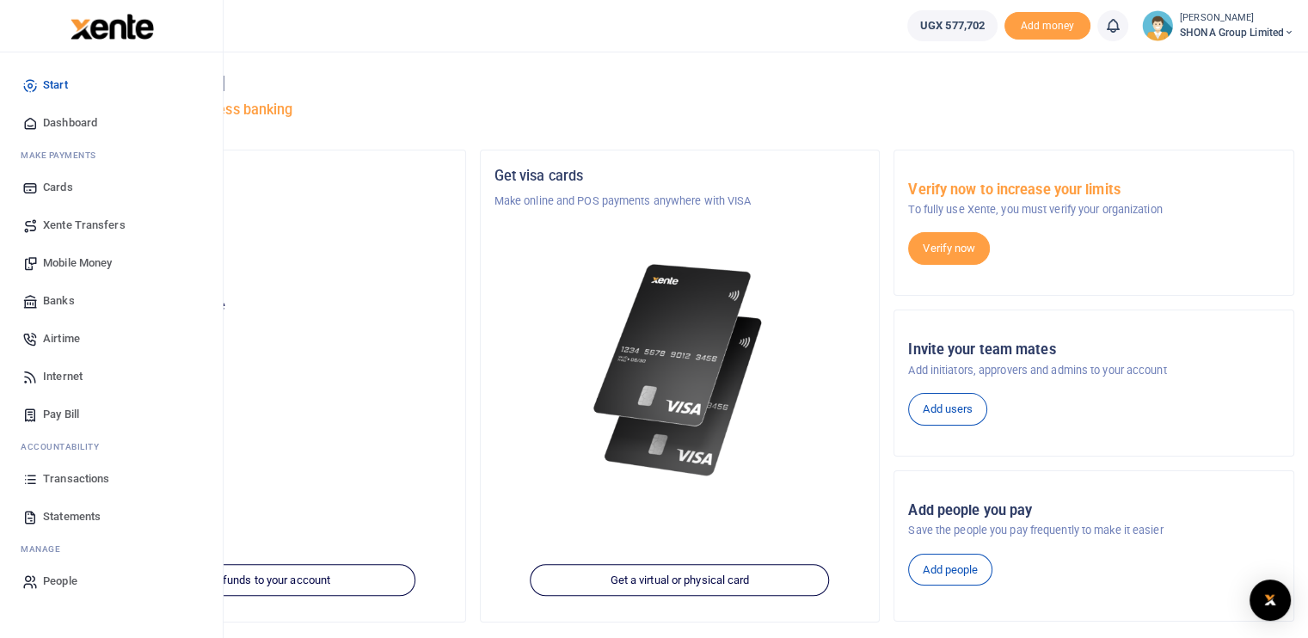
click at [80, 261] on span "Mobile Money" at bounding box center [77, 263] width 69 height 17
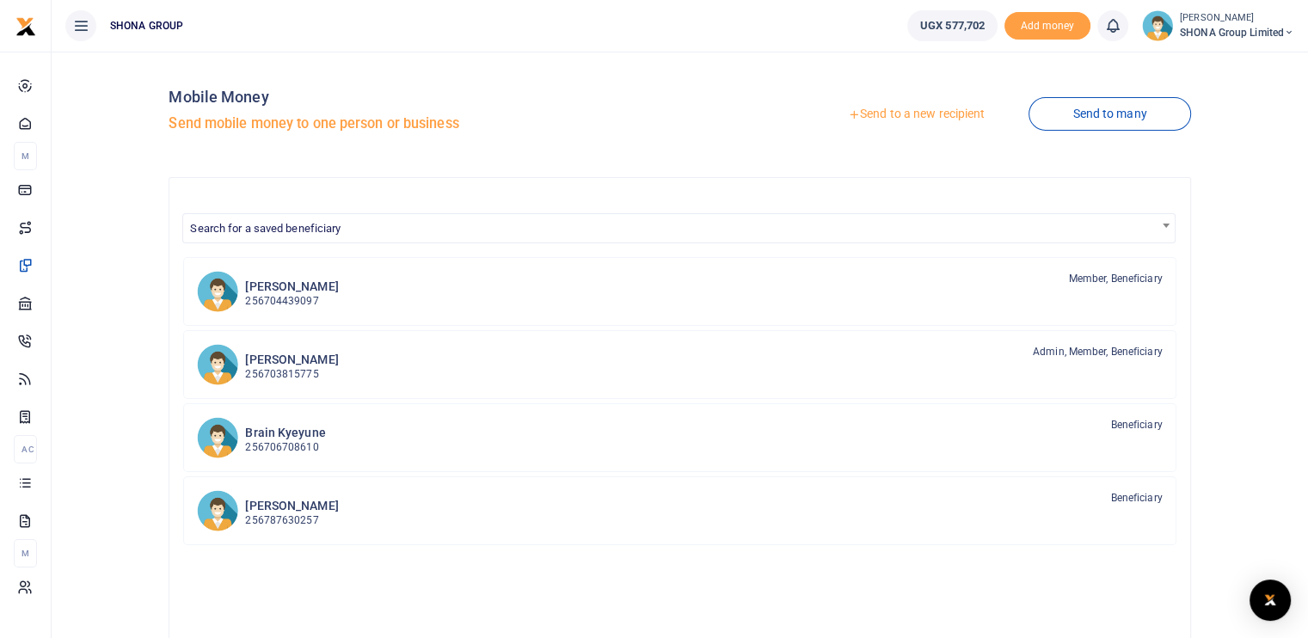
click at [891, 115] on link "Send to a new recipient" at bounding box center [916, 114] width 225 height 31
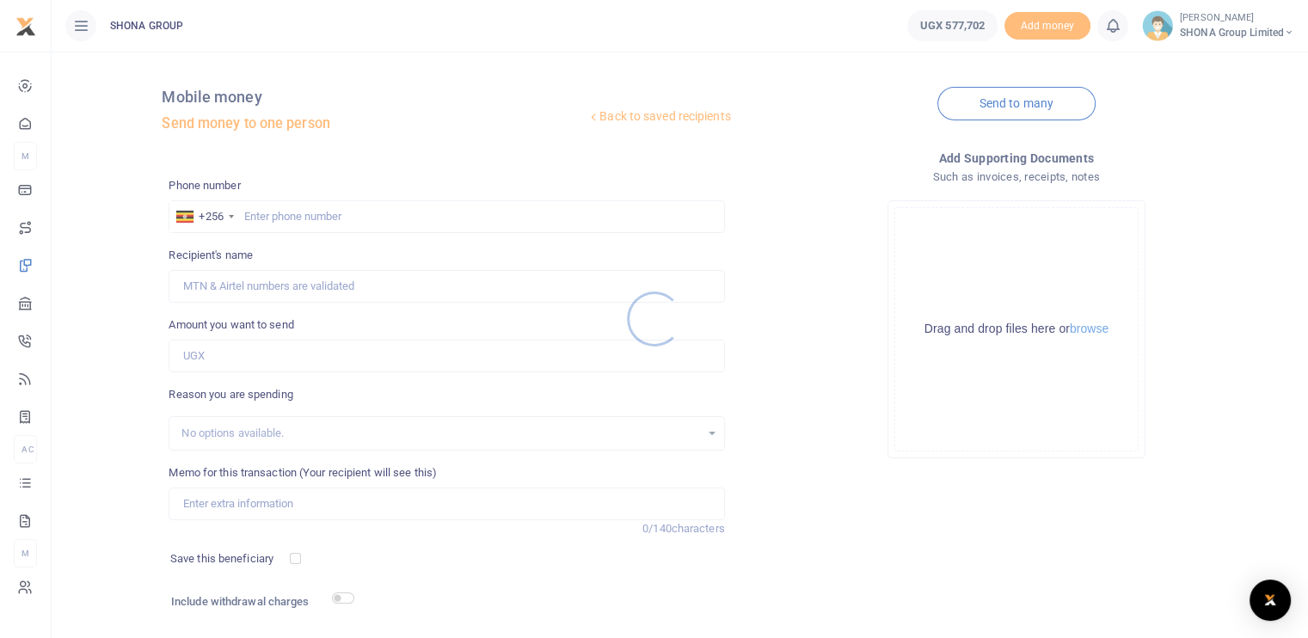
click at [298, 216] on div at bounding box center [654, 319] width 1308 height 638
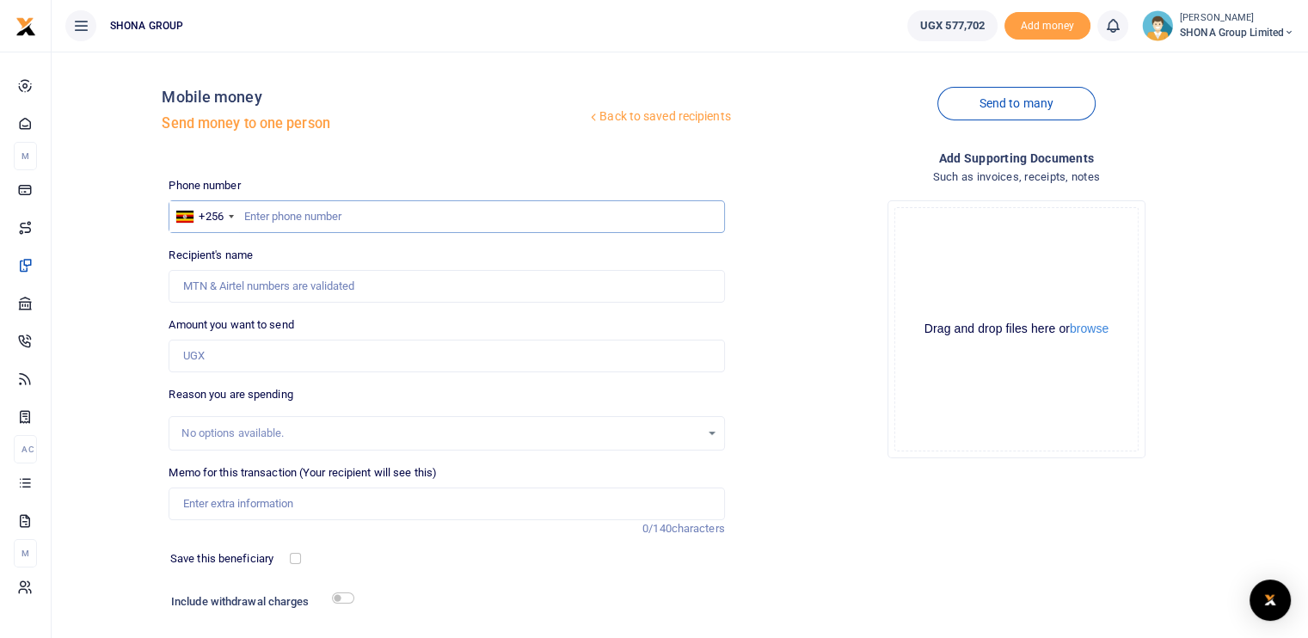
click at [294, 210] on input "text" at bounding box center [447, 216] width 556 height 33
type input "0754221049"
click at [267, 352] on input "Amount you want to send" at bounding box center [447, 356] width 556 height 33
type input "150,000"
click at [227, 498] on input "Memo for this transaction (Your recipient will see this)" at bounding box center [447, 504] width 556 height 33
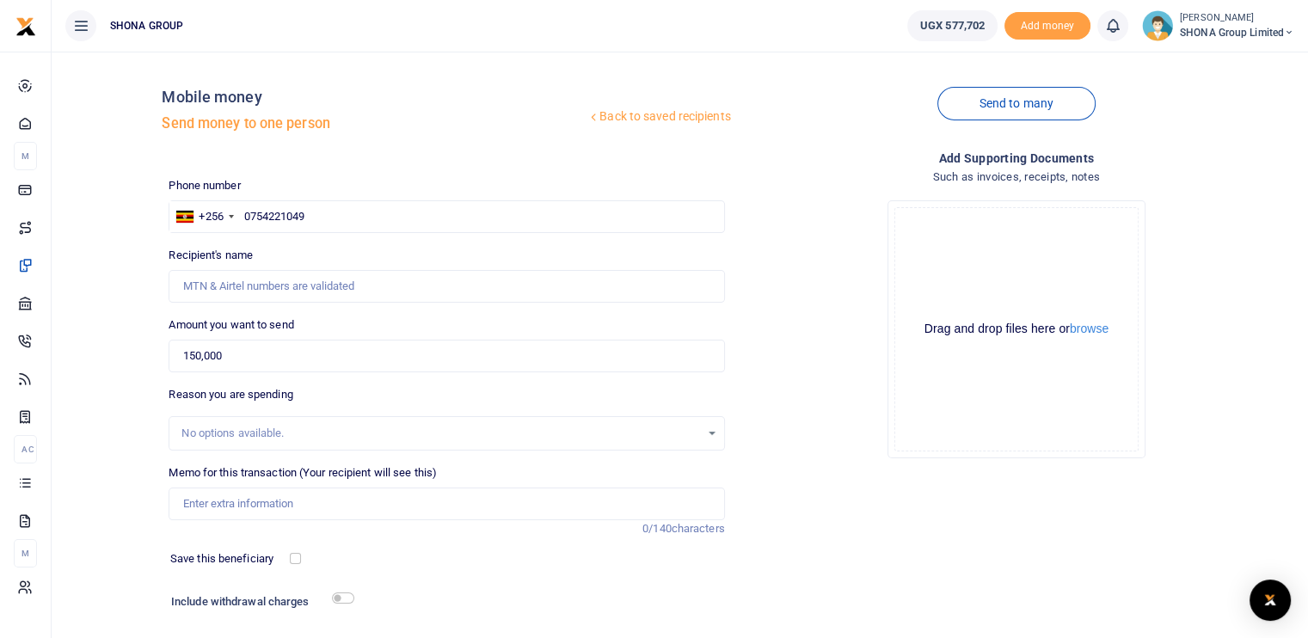
type input "[PERSON_NAME] [PERSON_NAME]"
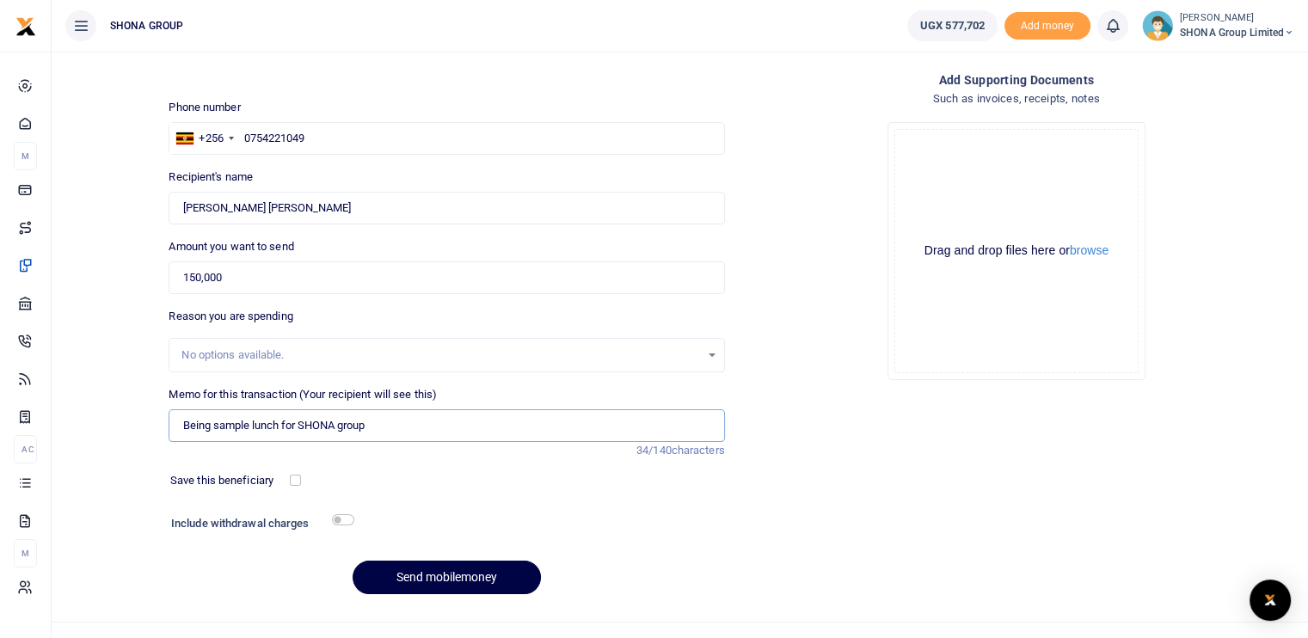
scroll to position [106, 0]
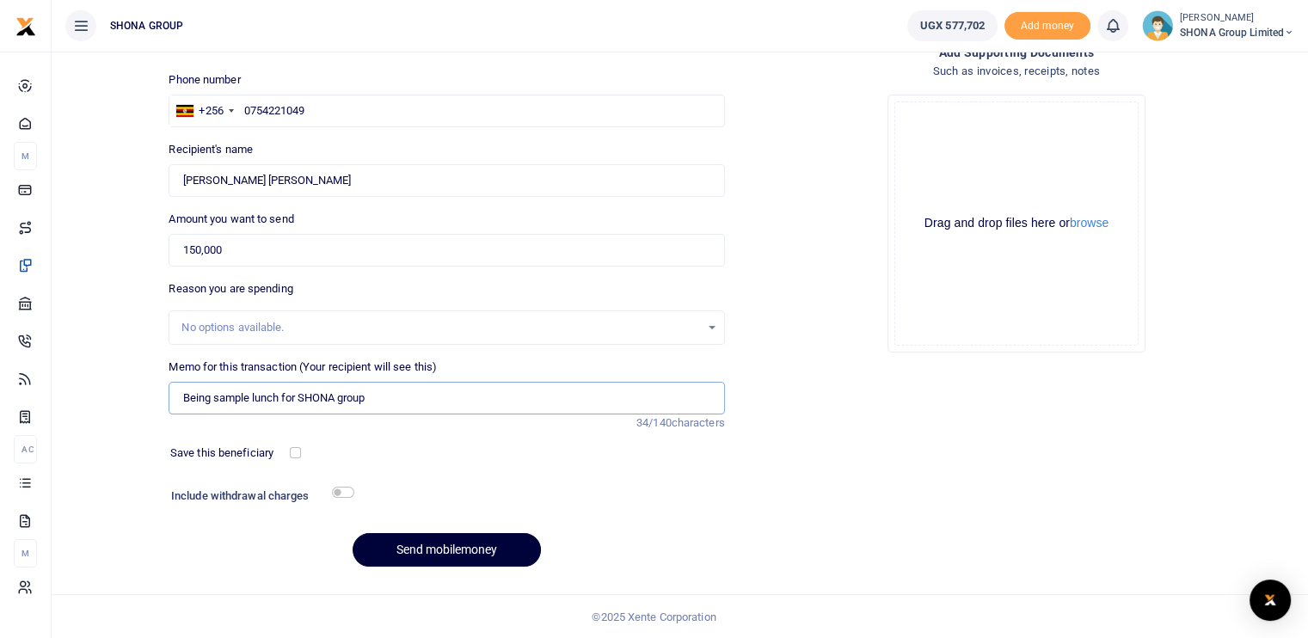
type input "Being sample lunch for SHONA group"
click at [464, 550] on button "Send mobilemoney" at bounding box center [447, 550] width 188 height 34
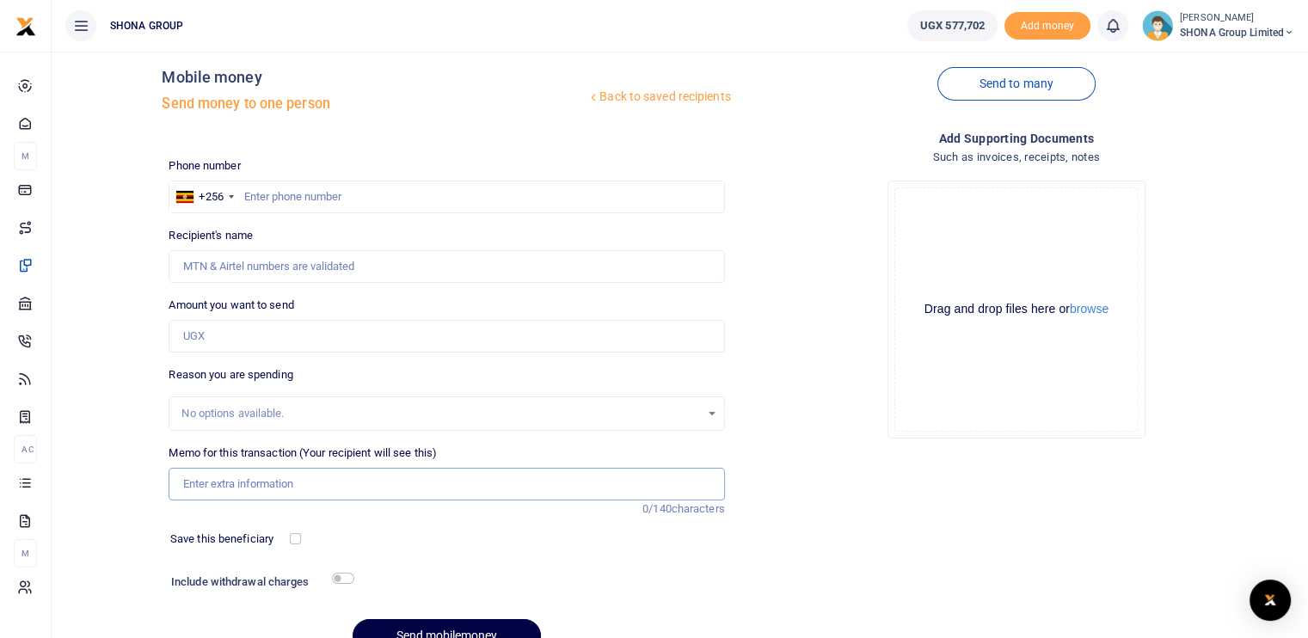
click at [257, 481] on input "Memo for this transaction (Your recipient will see this)" at bounding box center [447, 484] width 556 height 33
paste input "Being fees for meals for the week [DATE] to [DATE]"
type input "Being fees for meals for the week [DATE] to [DATE]"
click at [263, 198] on input "text" at bounding box center [447, 197] width 556 height 33
type input "776777549"
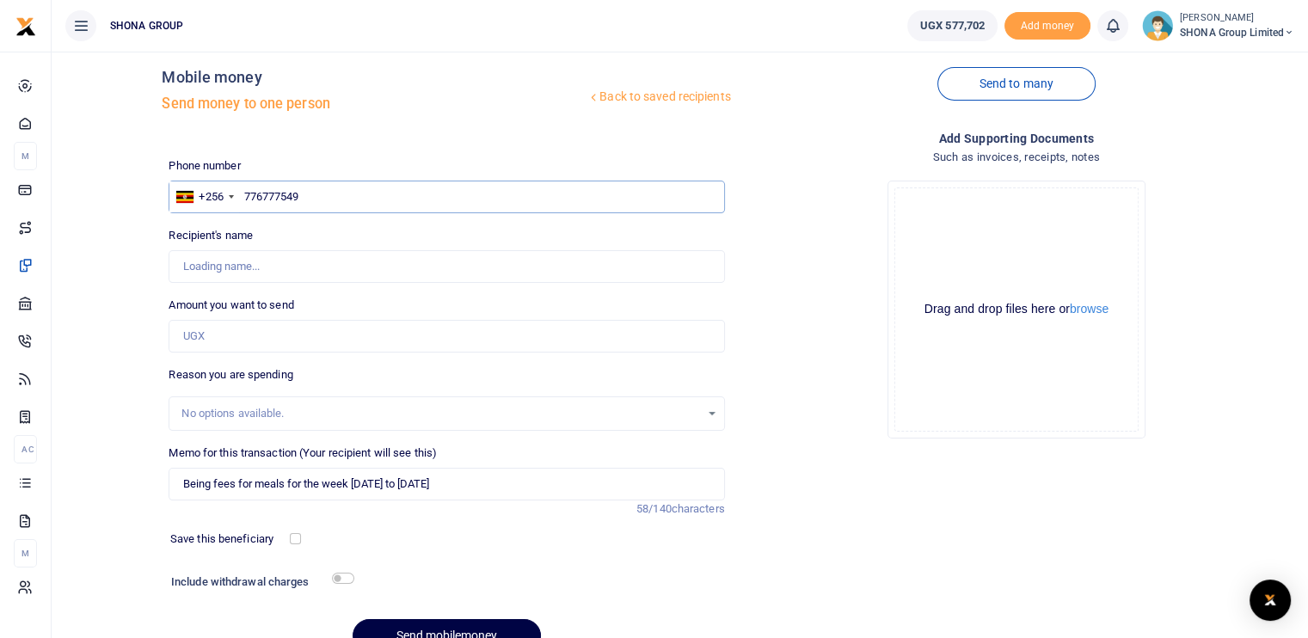
type input "Vivienne Louise Namutebi"
type input "776777549"
click at [217, 329] on input "Amount you want to send" at bounding box center [447, 336] width 556 height 33
type input "72,000"
click at [466, 487] on input "Being fees for meals for the week 11th to 15th August 2025" at bounding box center [447, 484] width 556 height 33
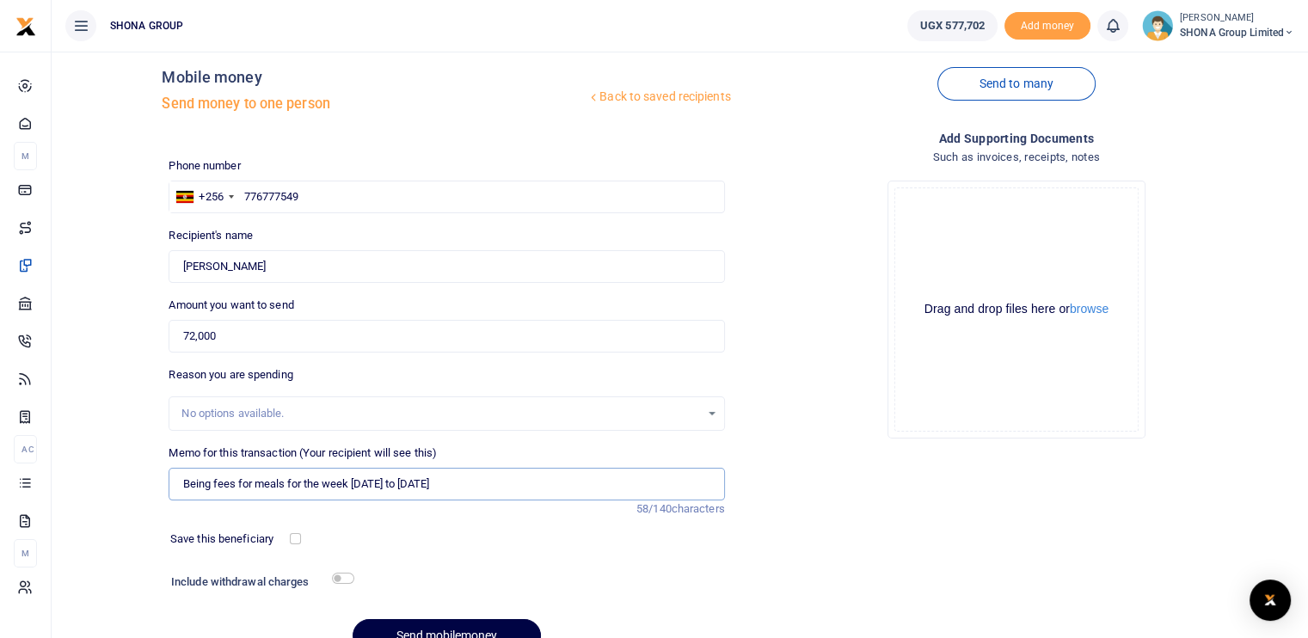
click at [481, 487] on input "Being fees for meals for the week 11th to 15th August 2025" at bounding box center [447, 484] width 556 height 33
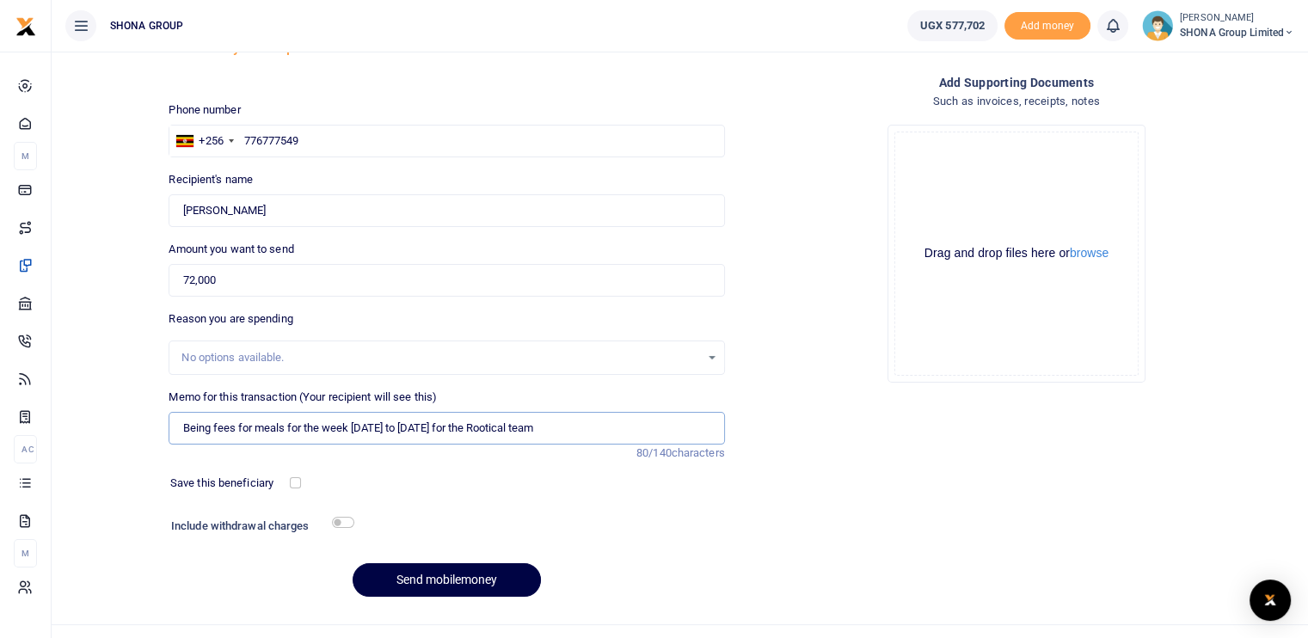
scroll to position [106, 0]
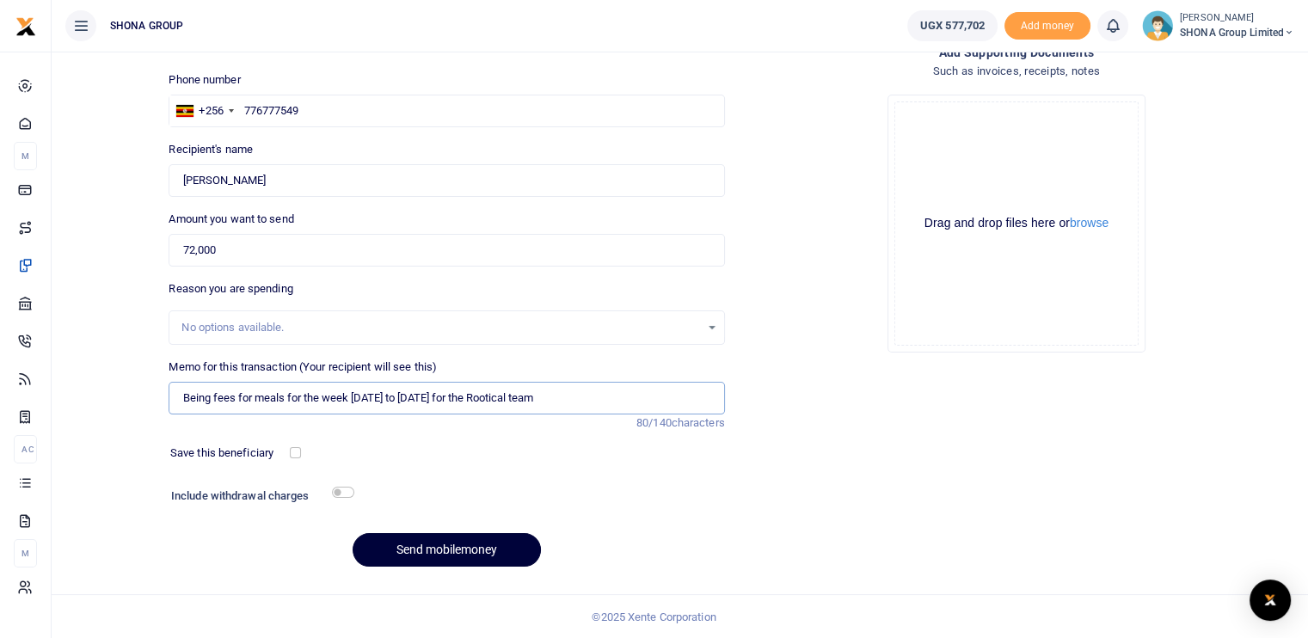
type input "Being fees for meals for the week 11th to 15th August 2025 for the Rootical team"
click at [427, 547] on button "Send mobilemoney" at bounding box center [447, 550] width 188 height 34
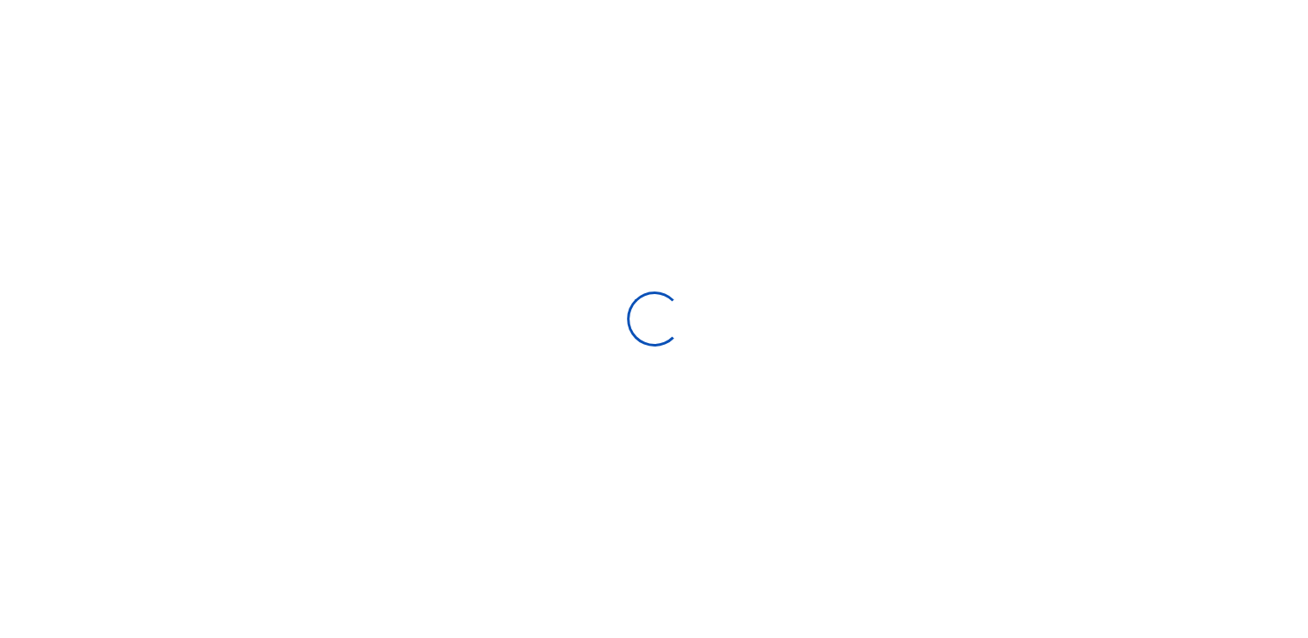
select select
